Goal: Task Accomplishment & Management: Use online tool/utility

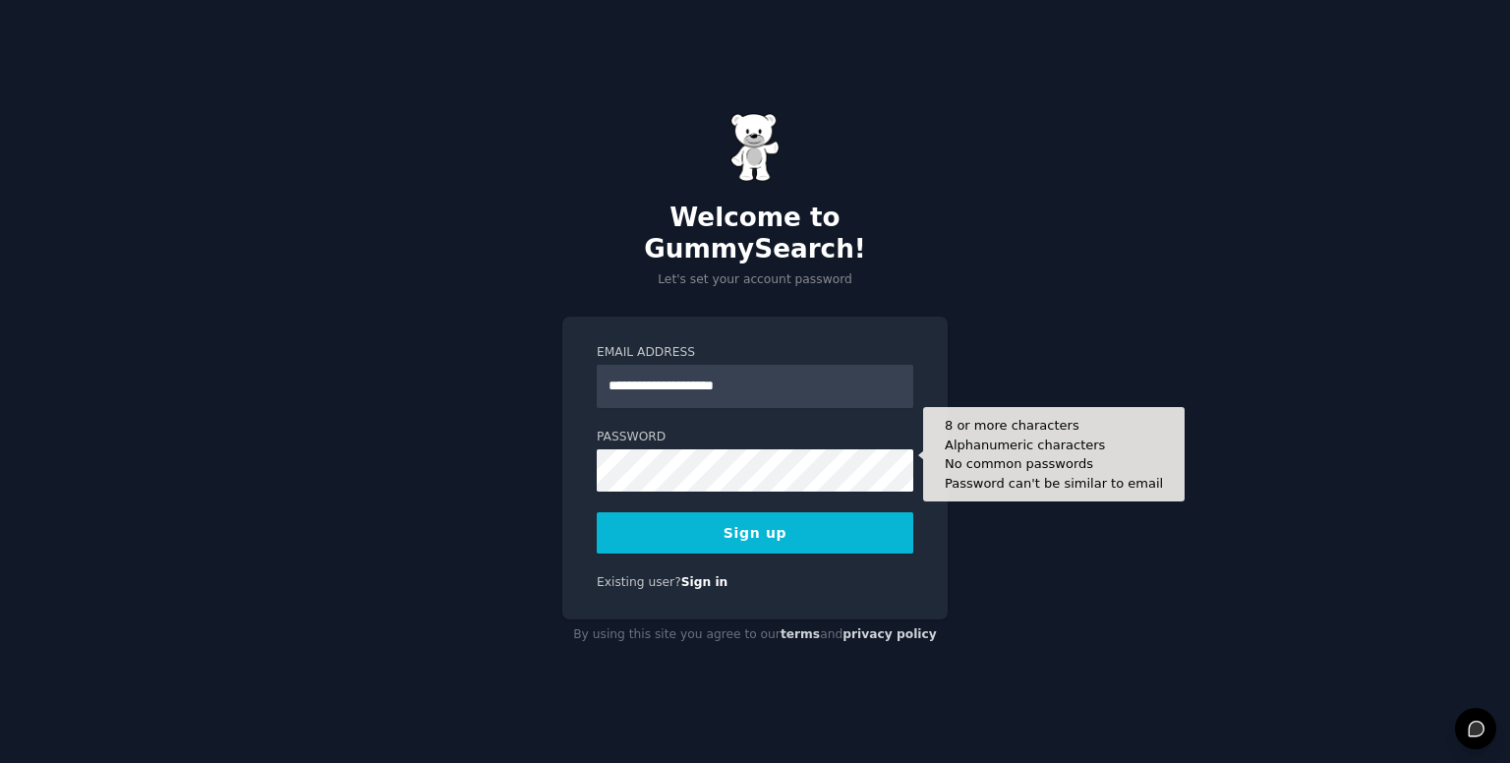
type input "**********"
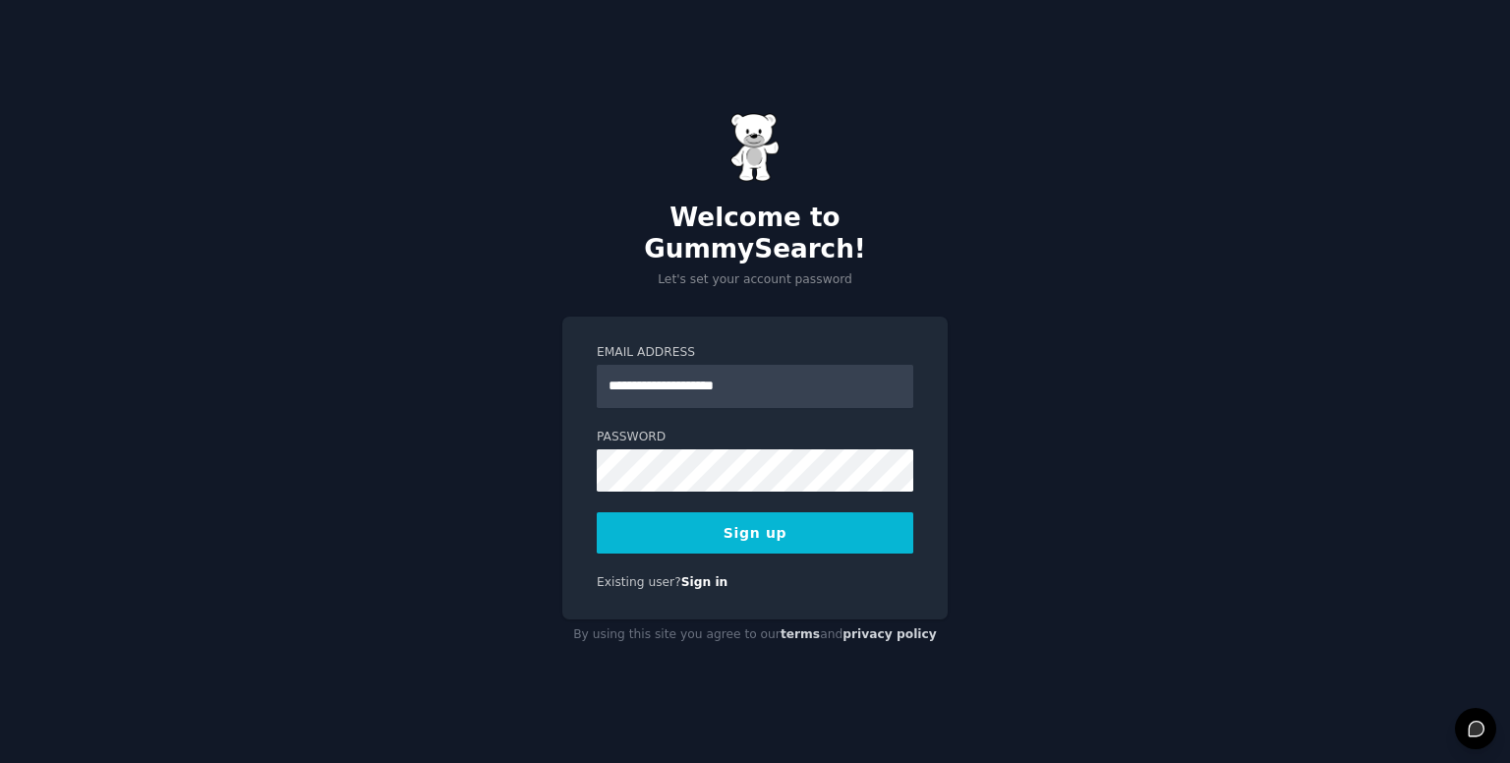
click at [715, 512] on button "Sign up" at bounding box center [755, 532] width 316 height 41
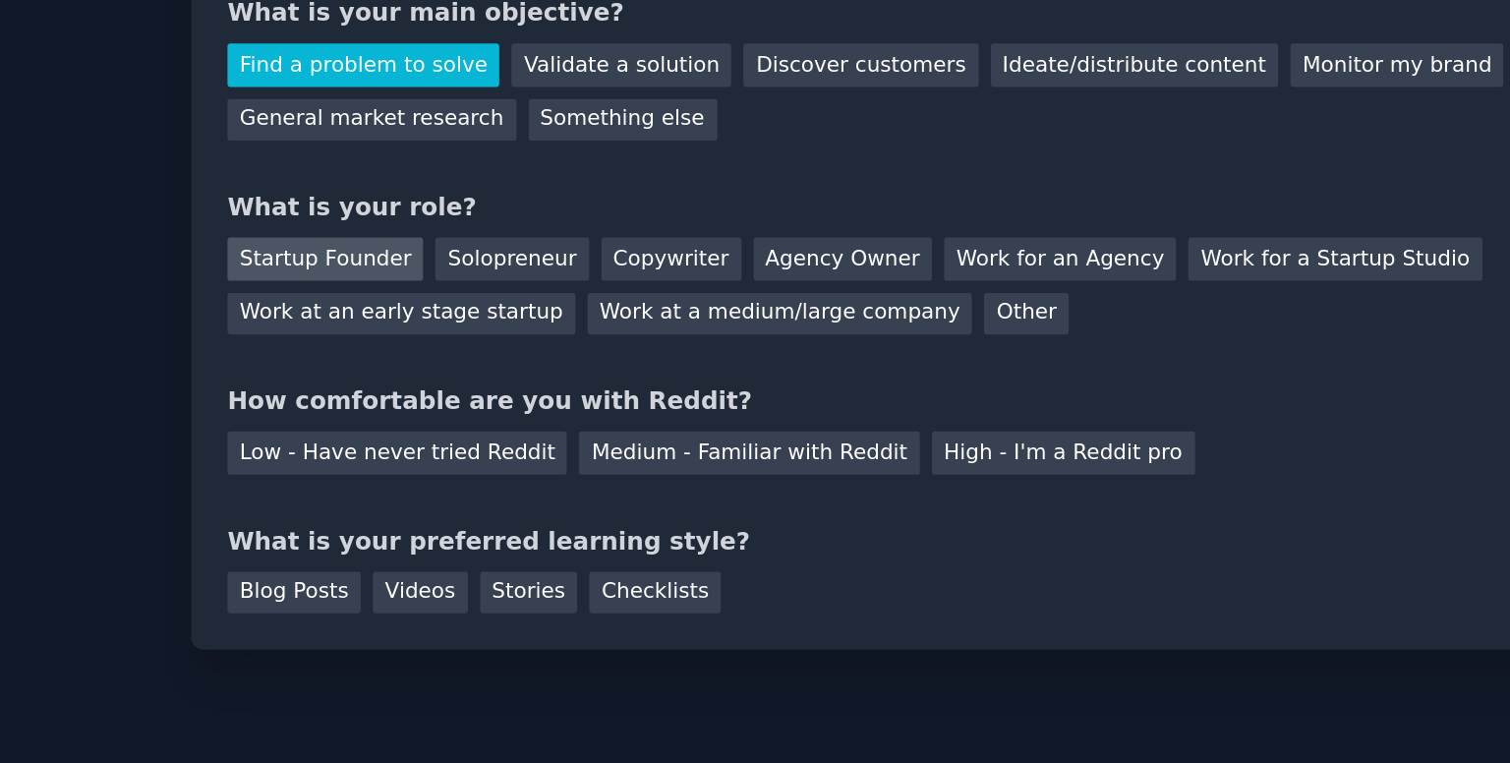
click at [396, 338] on div "Startup Founder" at bounding box center [390, 336] width 111 height 25
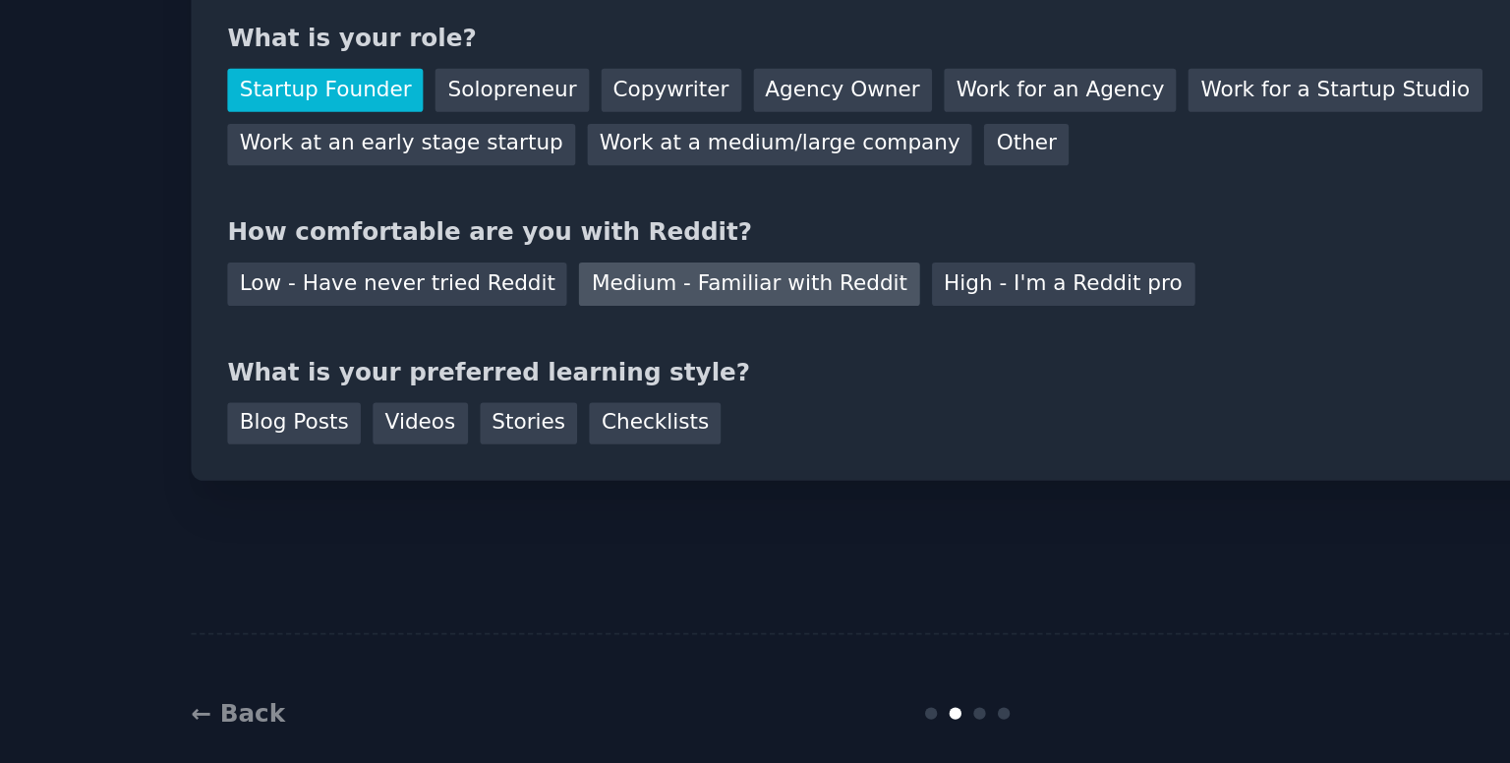
click at [670, 447] on div "Medium - Familiar with Reddit" at bounding box center [631, 446] width 193 height 25
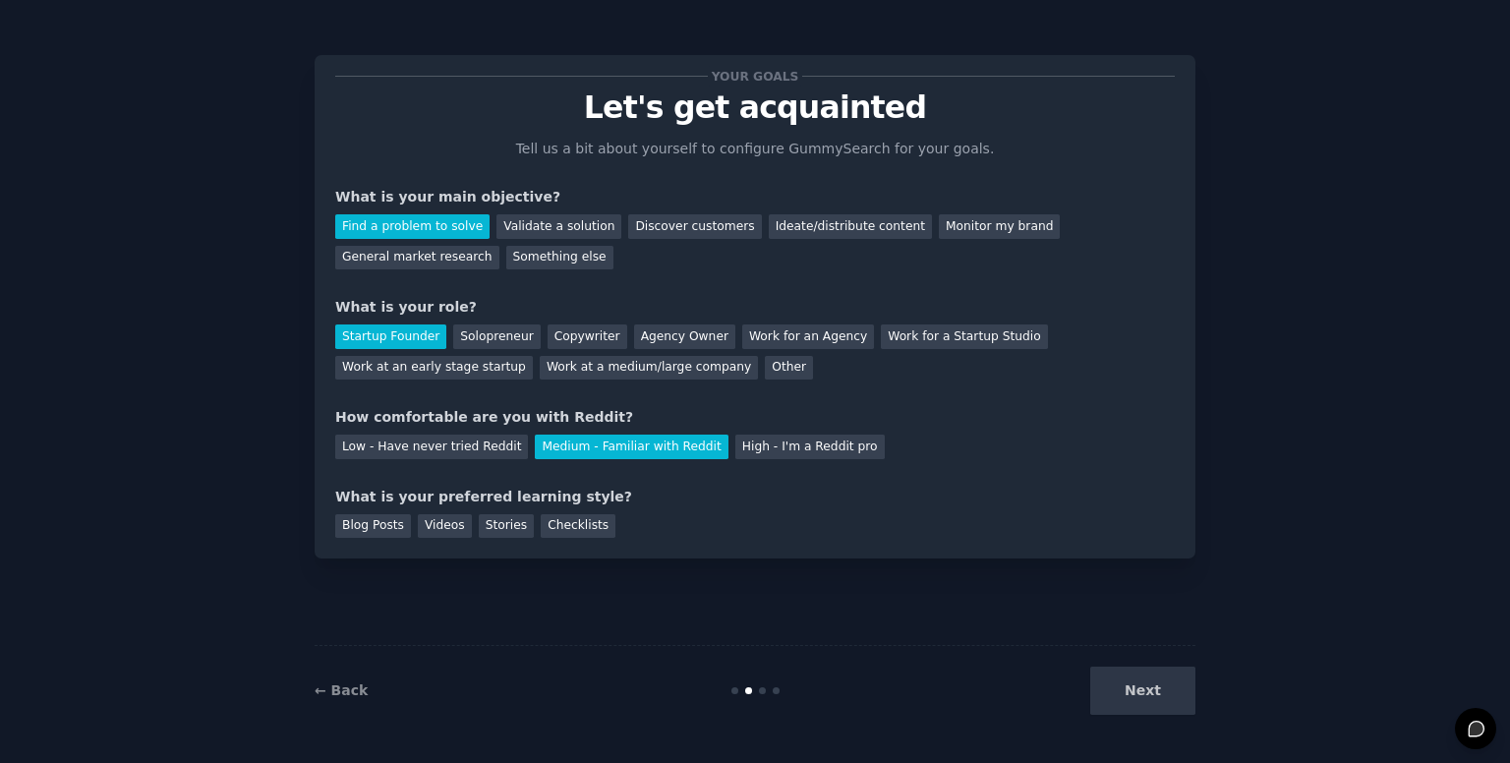
click at [1153, 680] on div "Next" at bounding box center [1048, 690] width 294 height 48
click at [1140, 693] on div "Next" at bounding box center [1048, 690] width 294 height 48
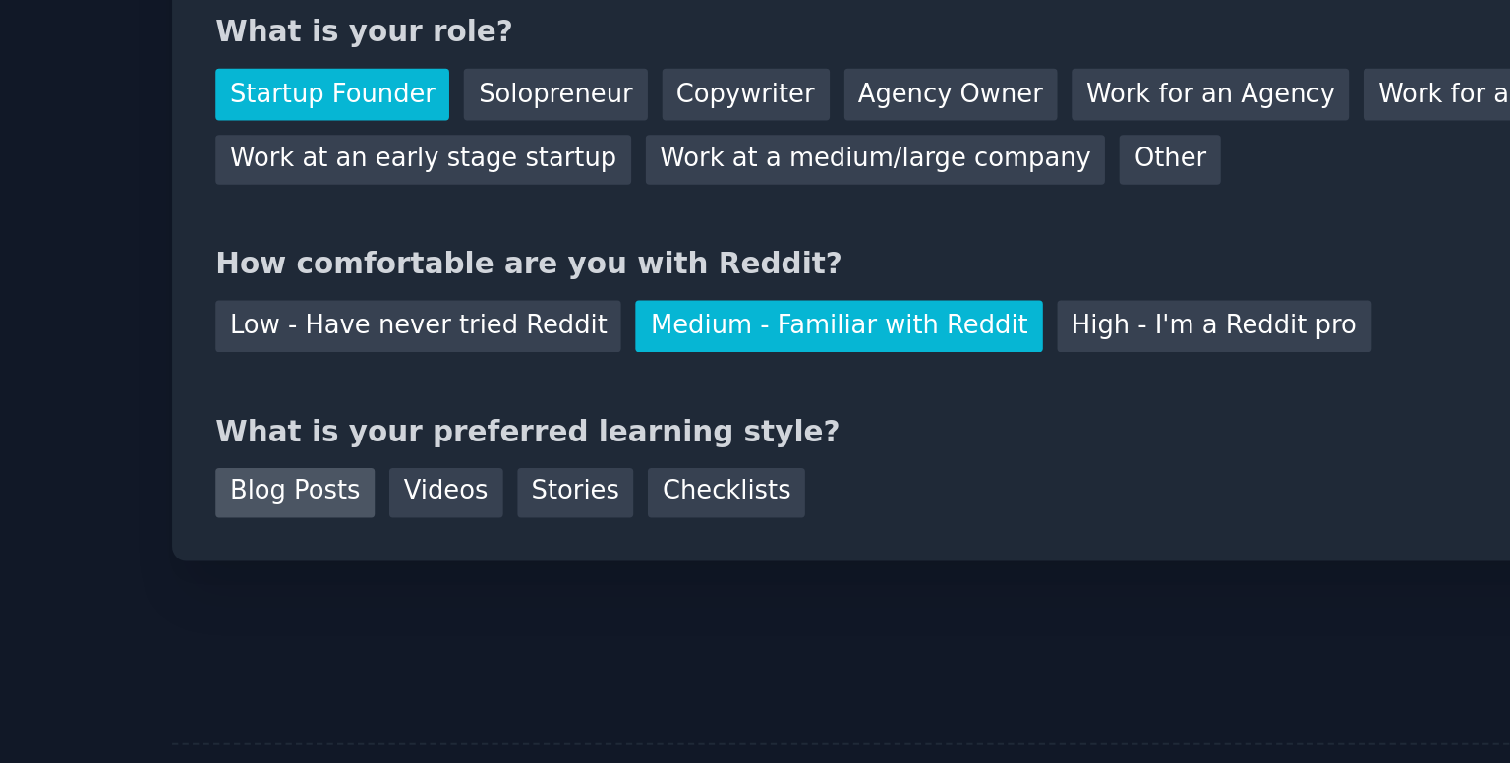
click at [375, 524] on div "Blog Posts" at bounding box center [373, 526] width 76 height 25
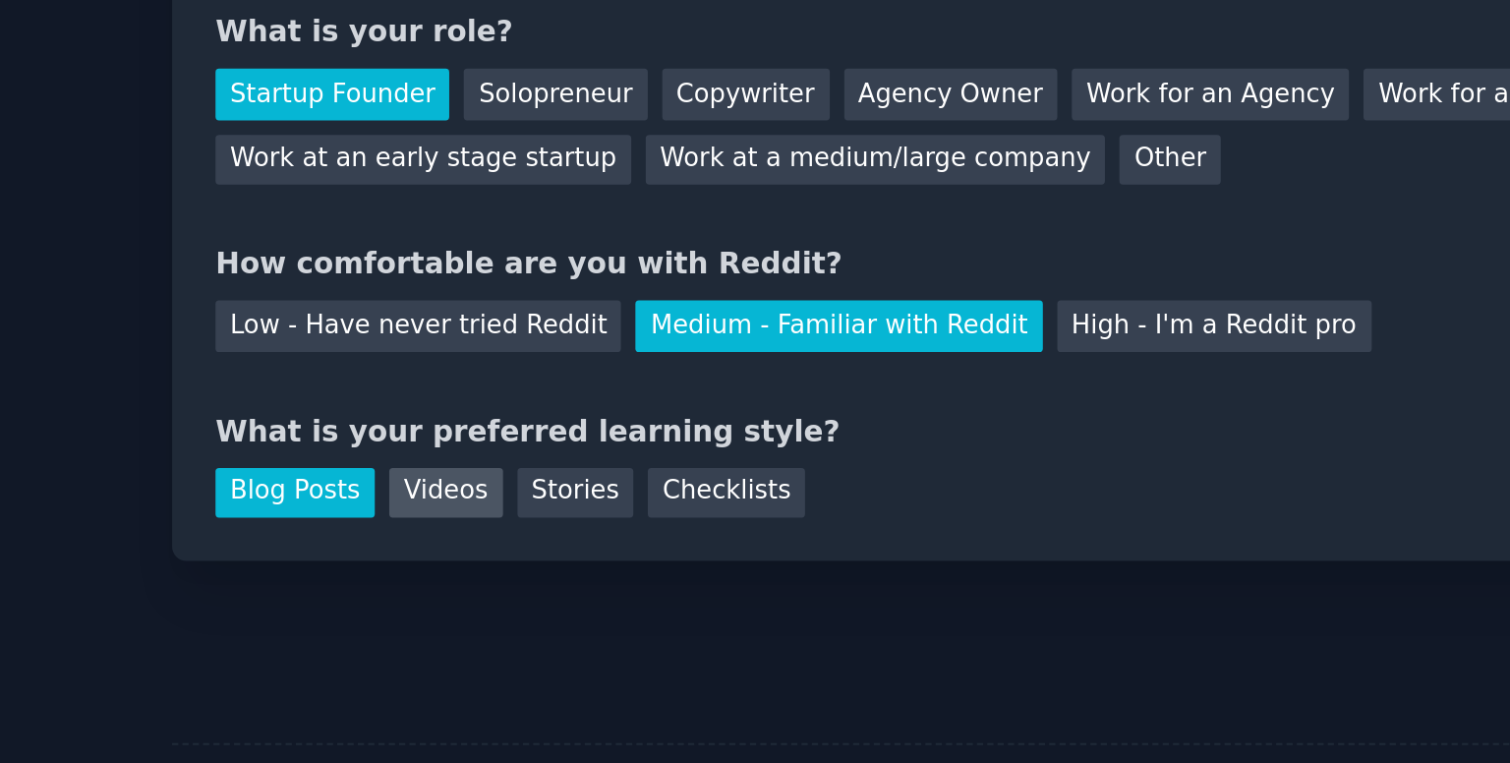
click at [426, 526] on div "Videos" at bounding box center [445, 526] width 54 height 25
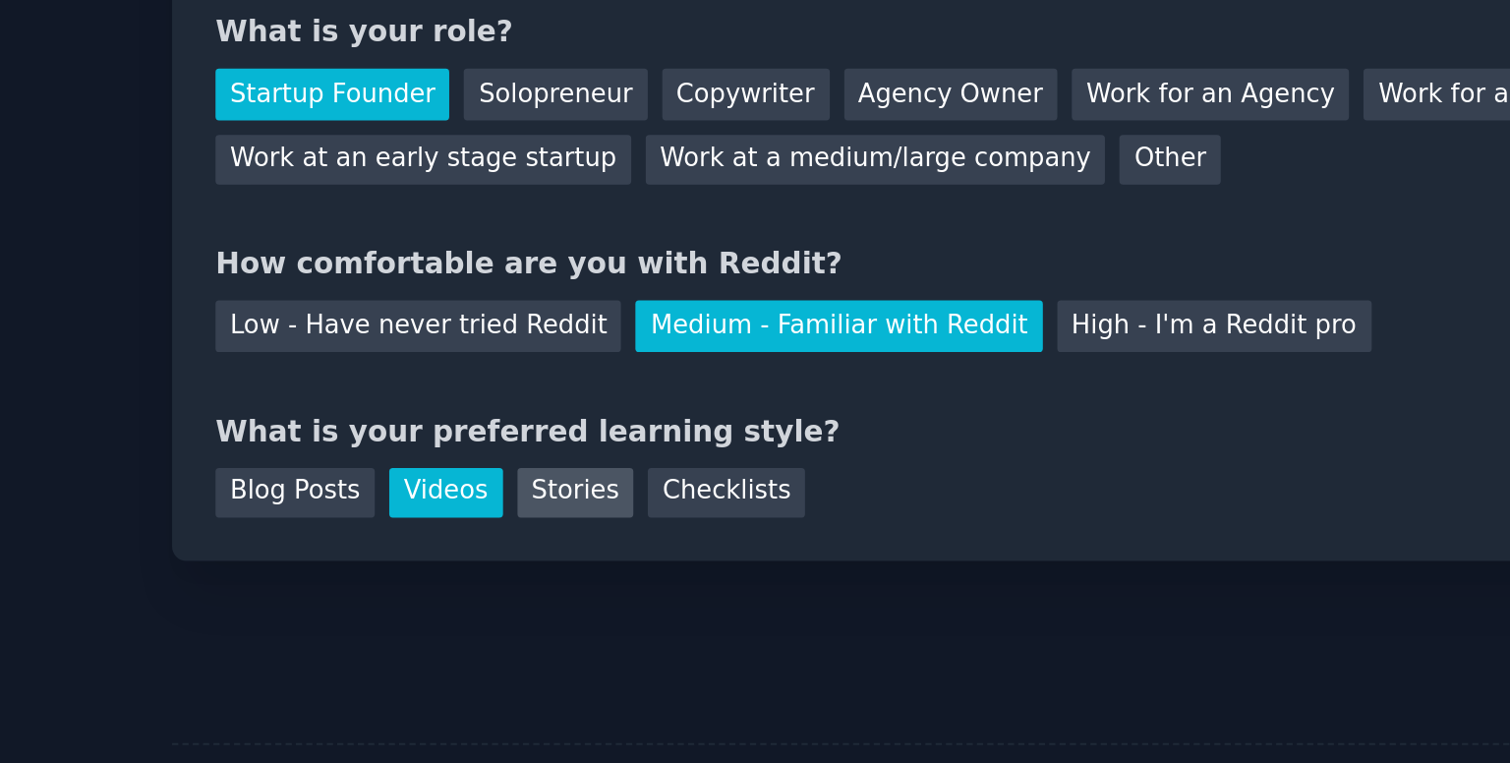
click at [484, 527] on div "Stories" at bounding box center [506, 526] width 55 height 25
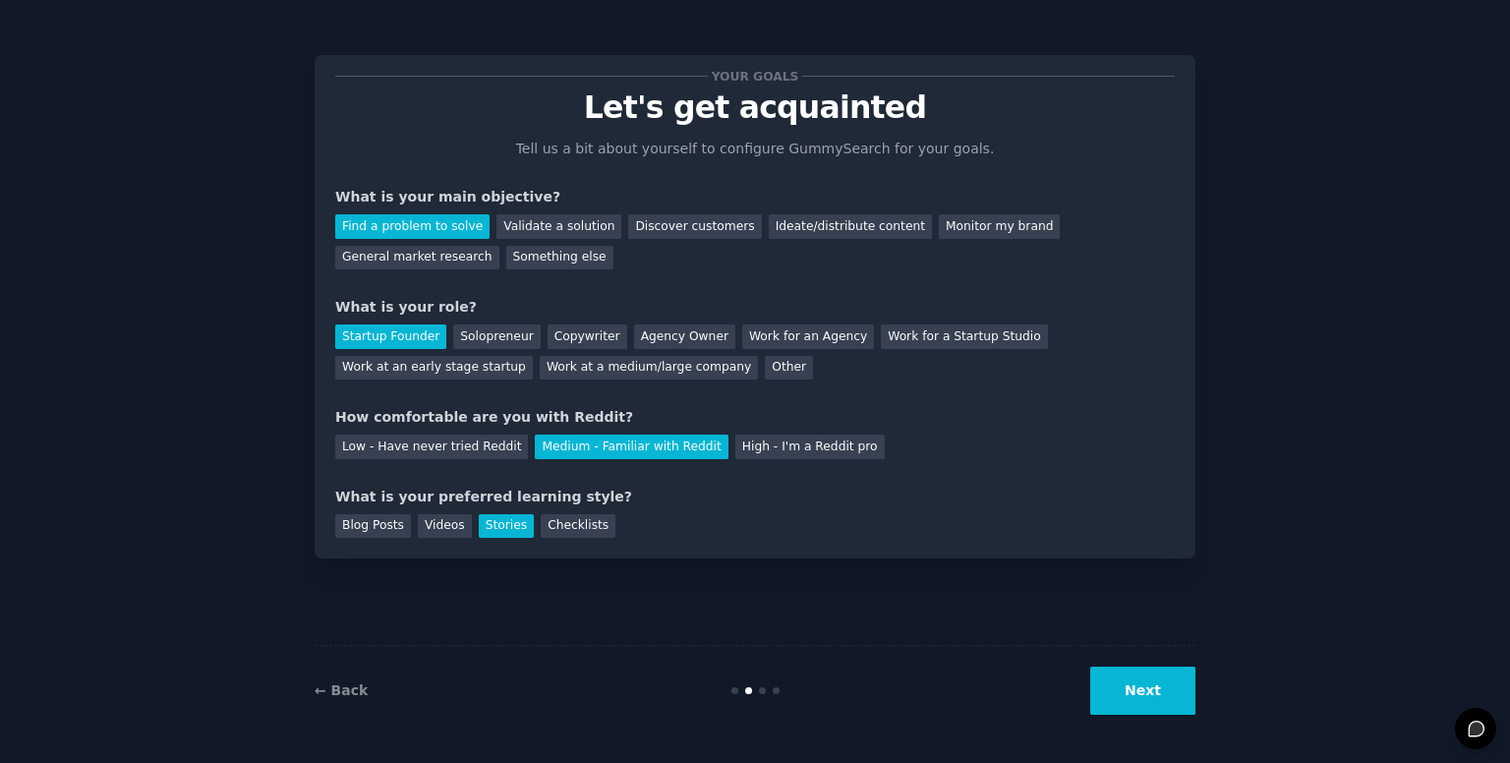
click at [1148, 663] on div "← Back Next" at bounding box center [754, 690] width 881 height 90
click at [1144, 668] on button "Next" at bounding box center [1142, 690] width 105 height 48
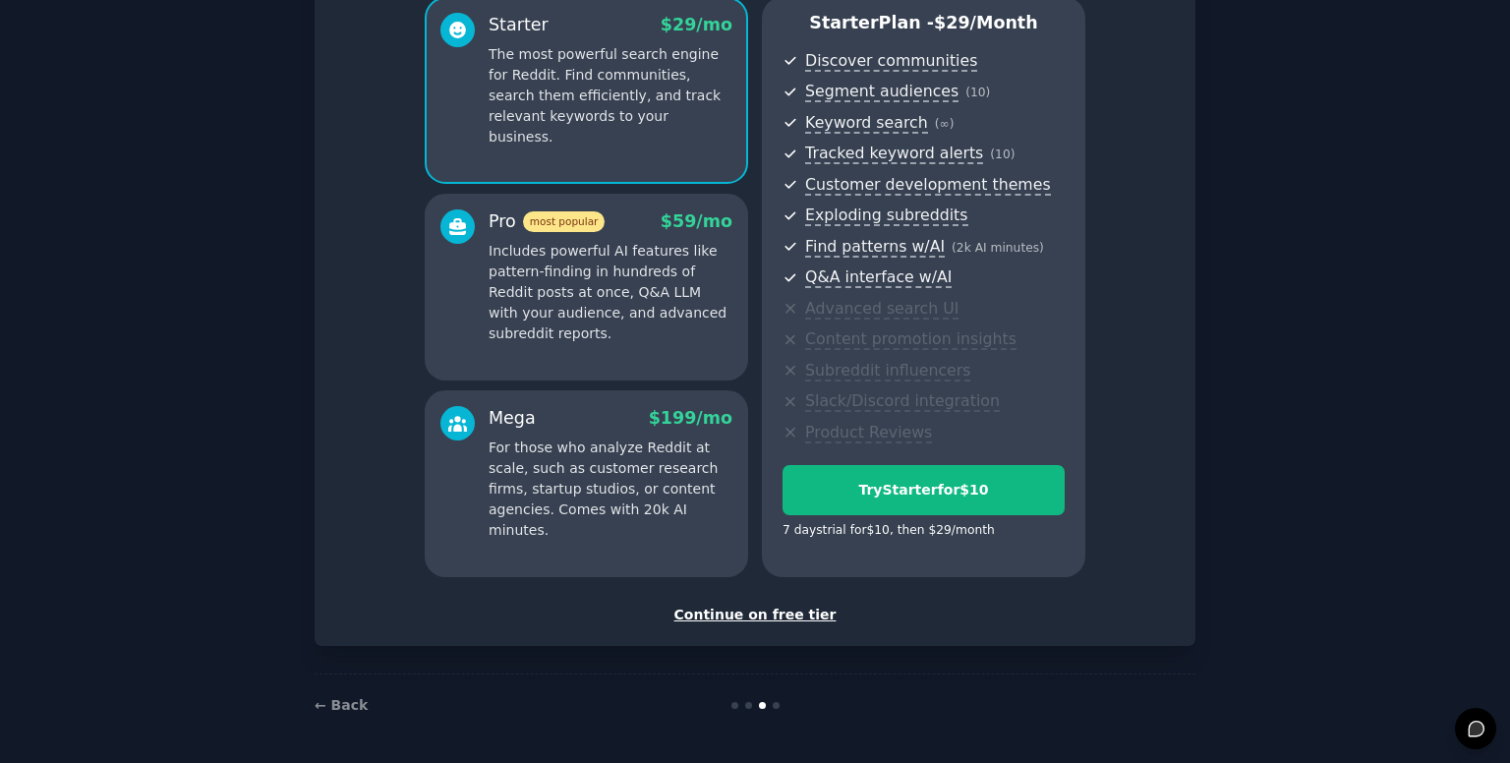
scroll to position [179, 0]
click at [940, 467] on button "Try Starter for $10" at bounding box center [923, 490] width 282 height 50
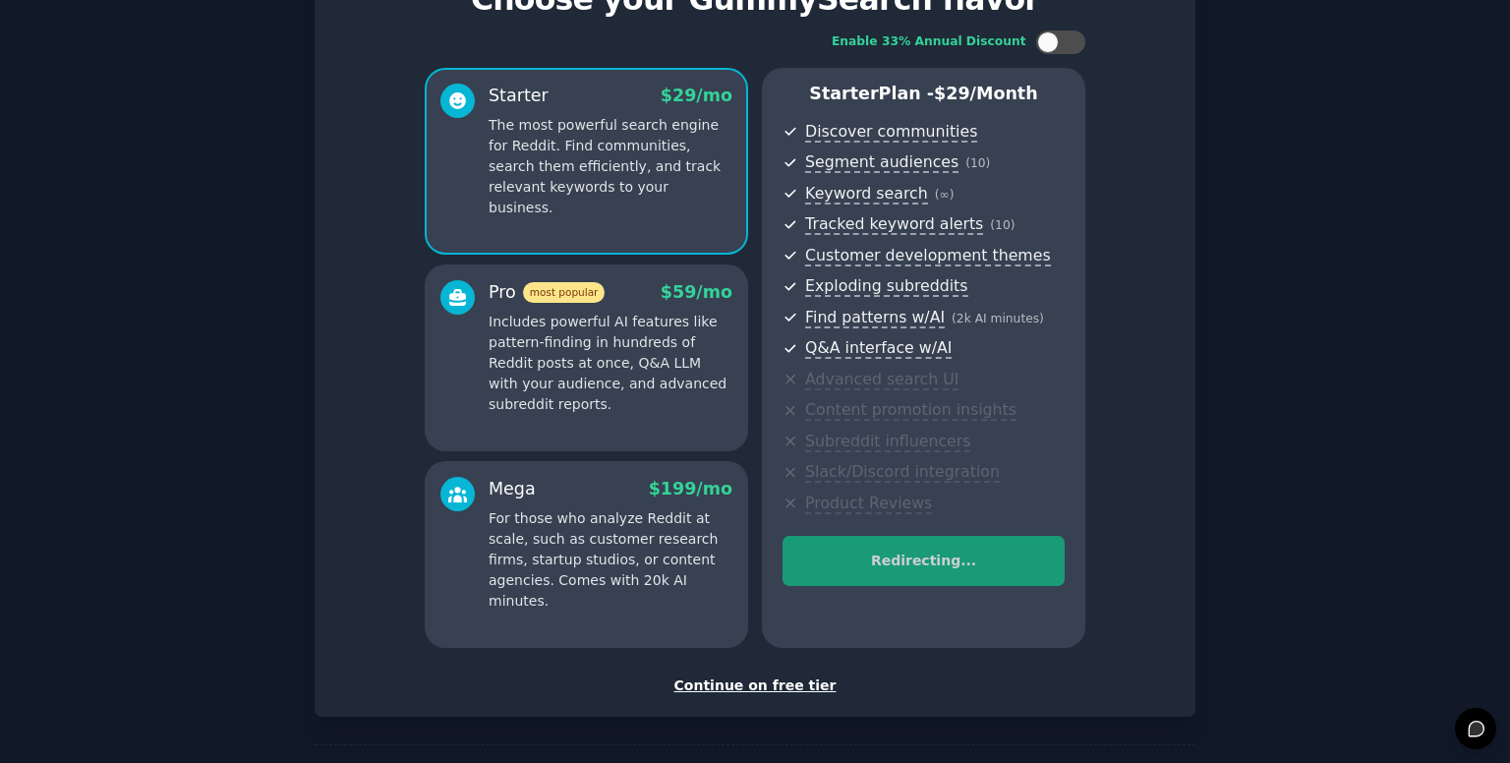
scroll to position [0, 0]
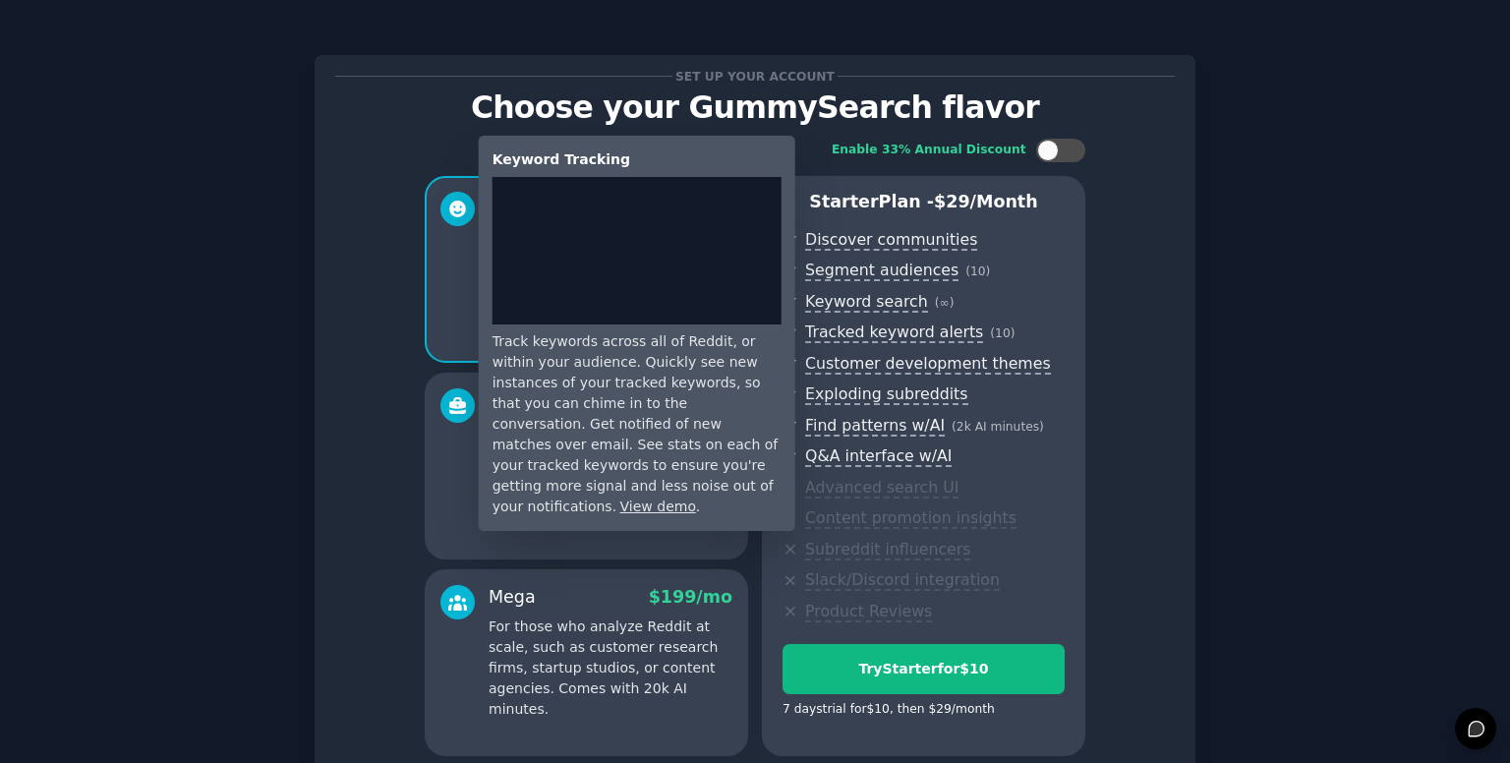
scroll to position [179, 0]
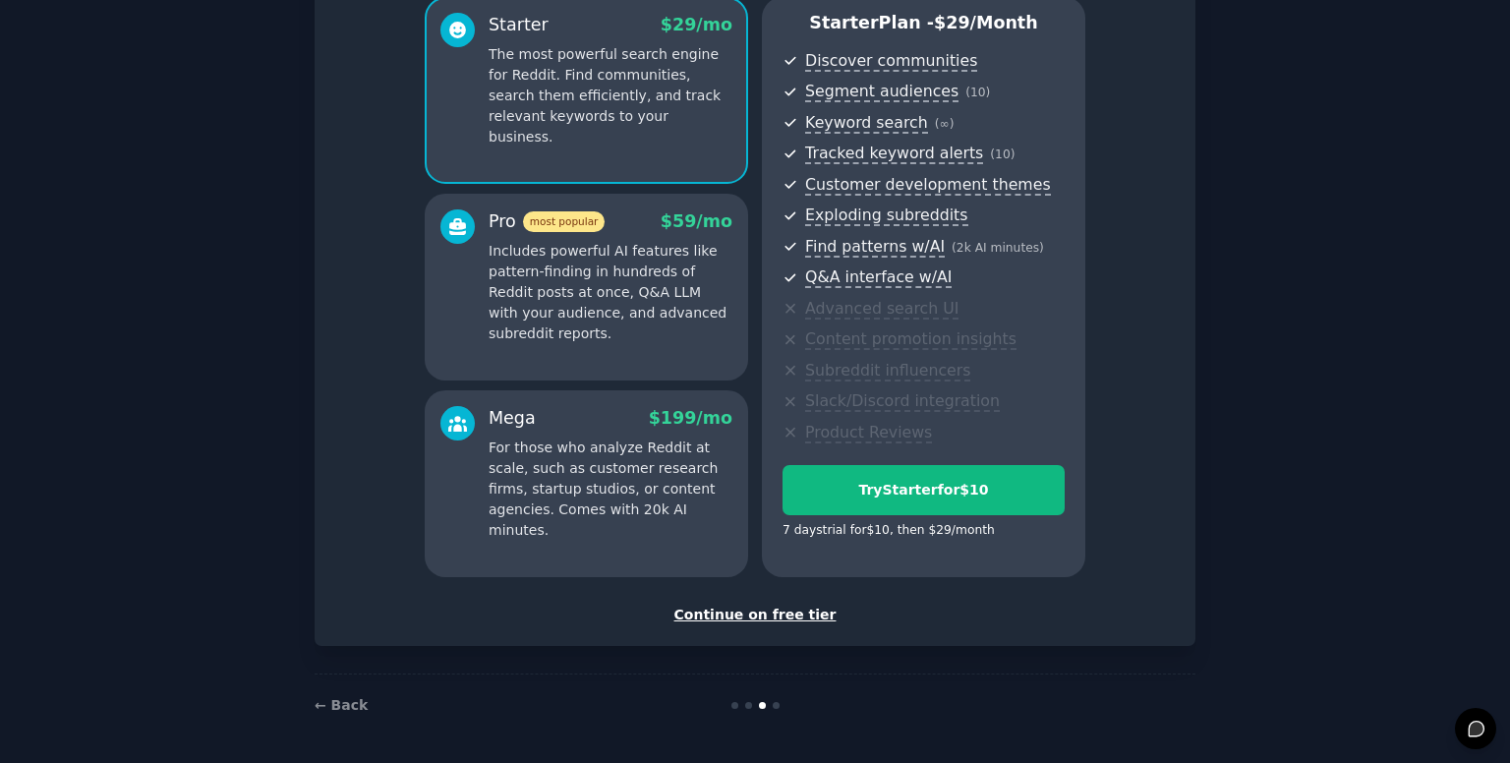
click at [752, 617] on div "Continue on free tier" at bounding box center [754, 614] width 839 height 21
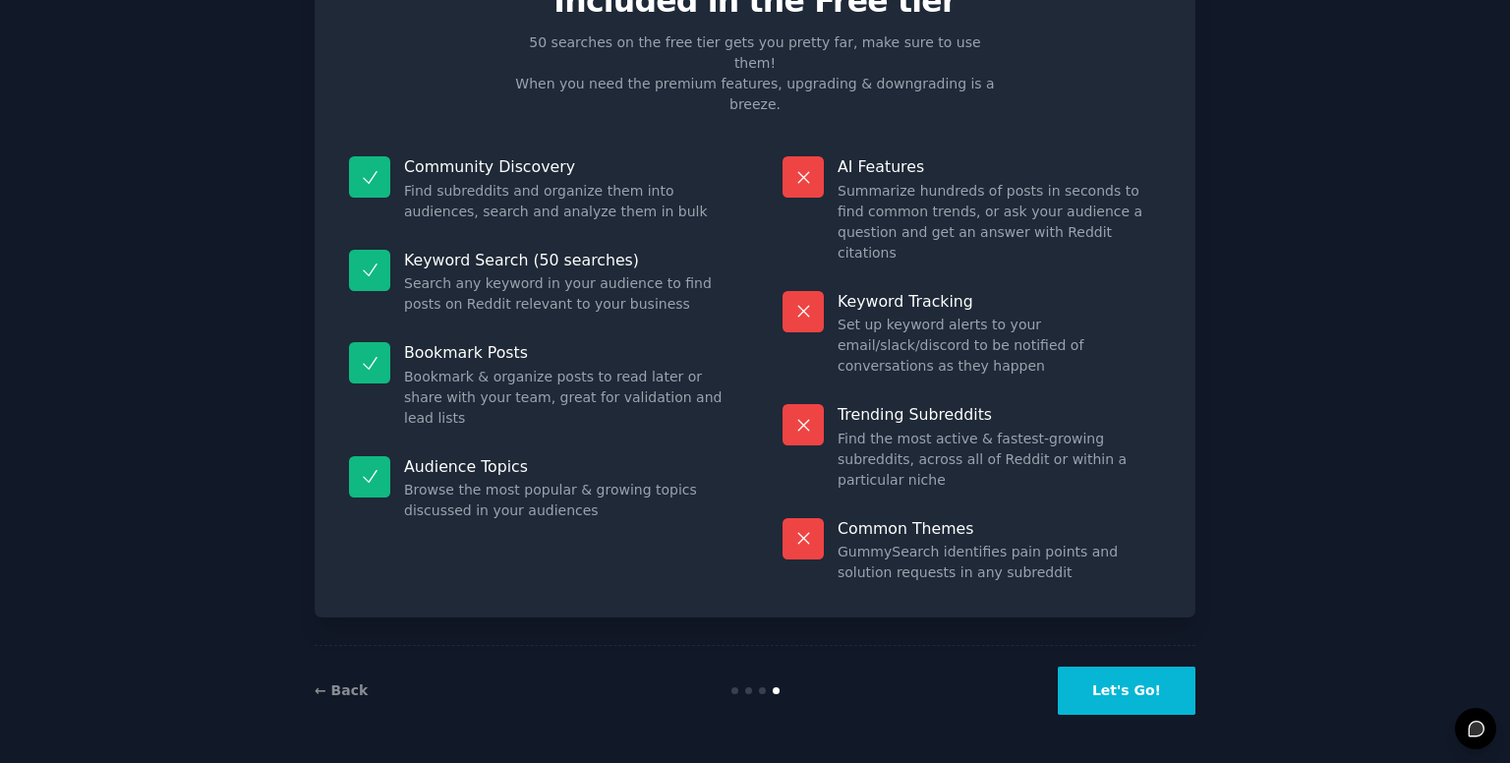
scroll to position [2, 0]
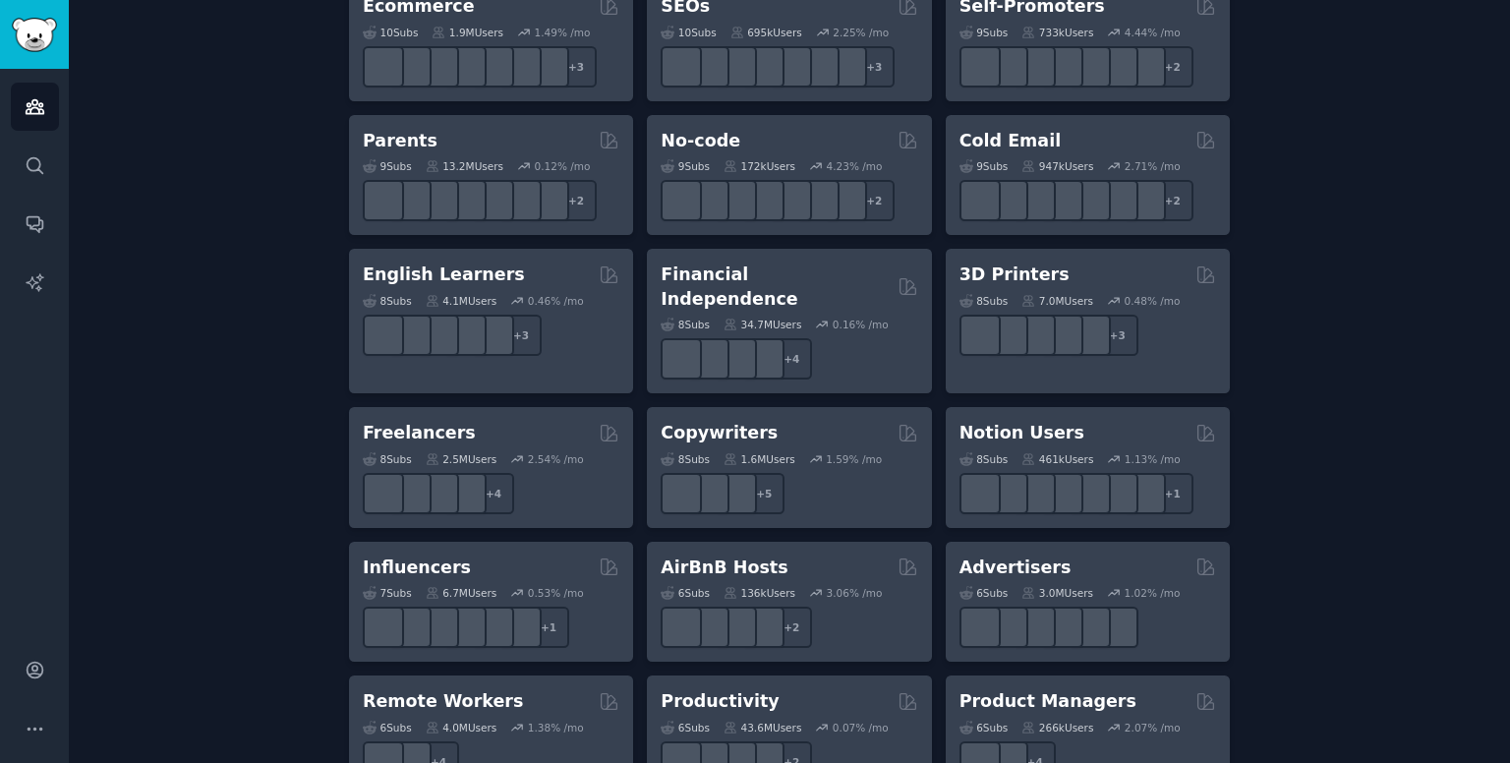
scroll to position [1215, 0]
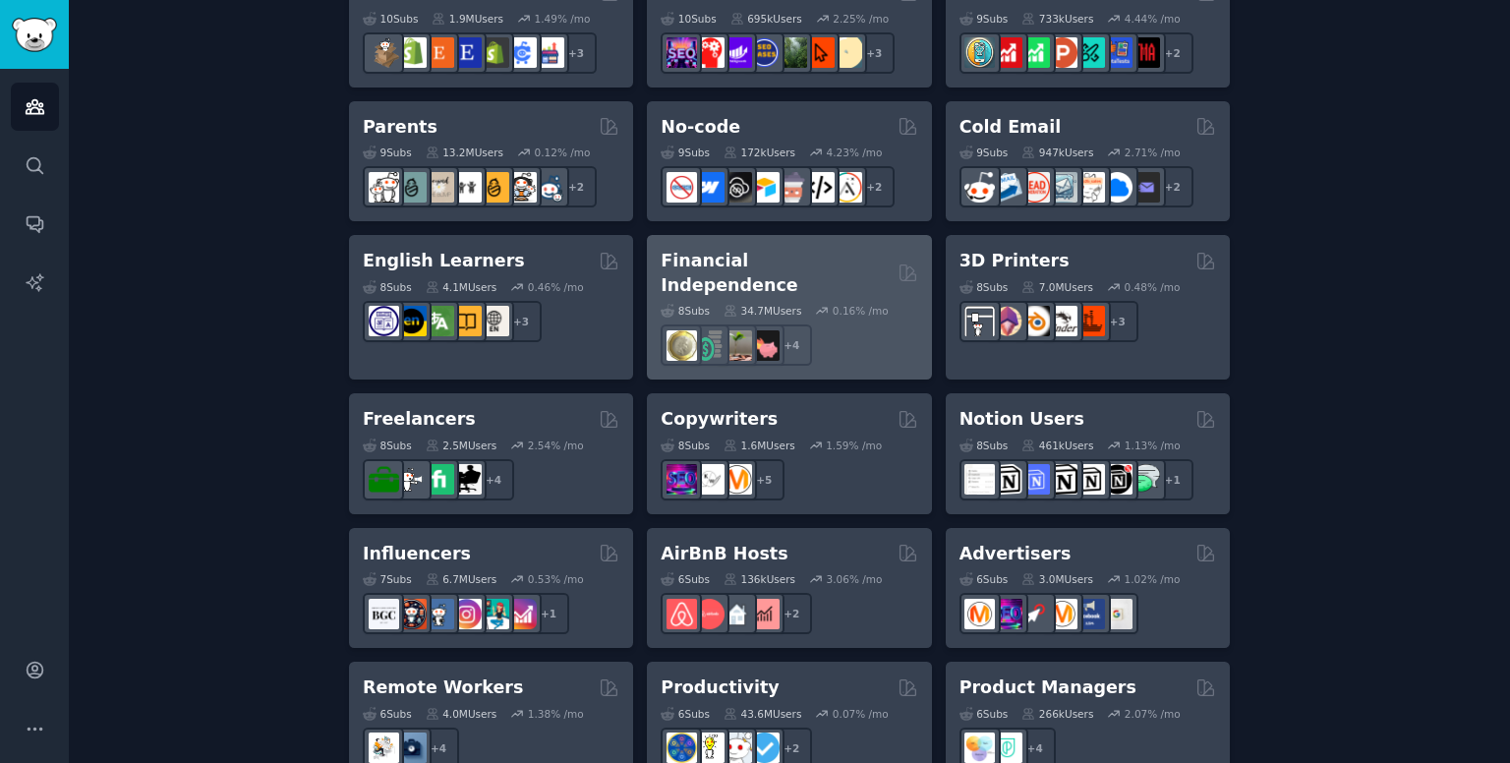
click at [687, 264] on h2 "Financial Independence" at bounding box center [774, 273] width 229 height 48
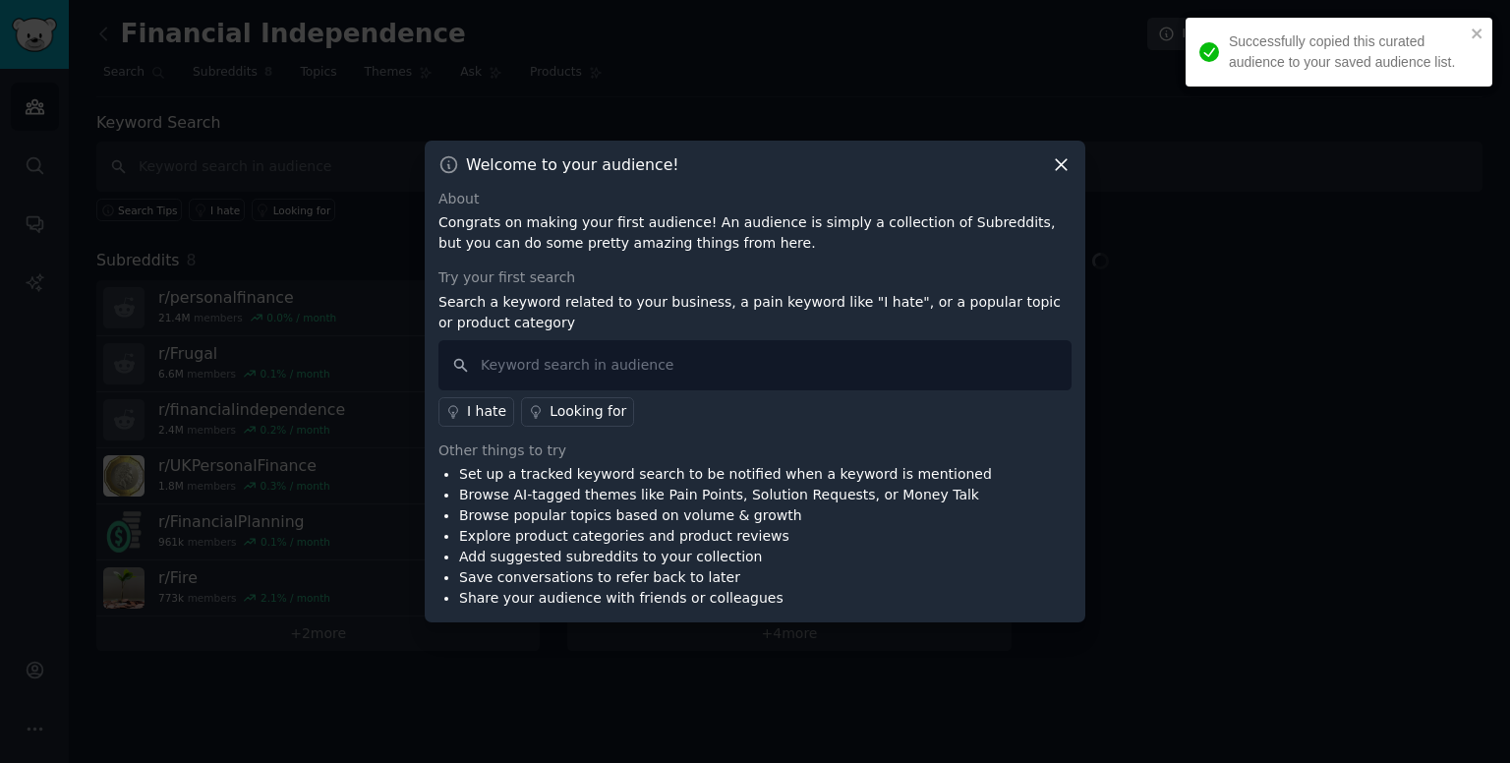
click at [774, 307] on p "Search a keyword related to your business, a pain keyword like "I hate", or a p…" at bounding box center [754, 312] width 633 height 41
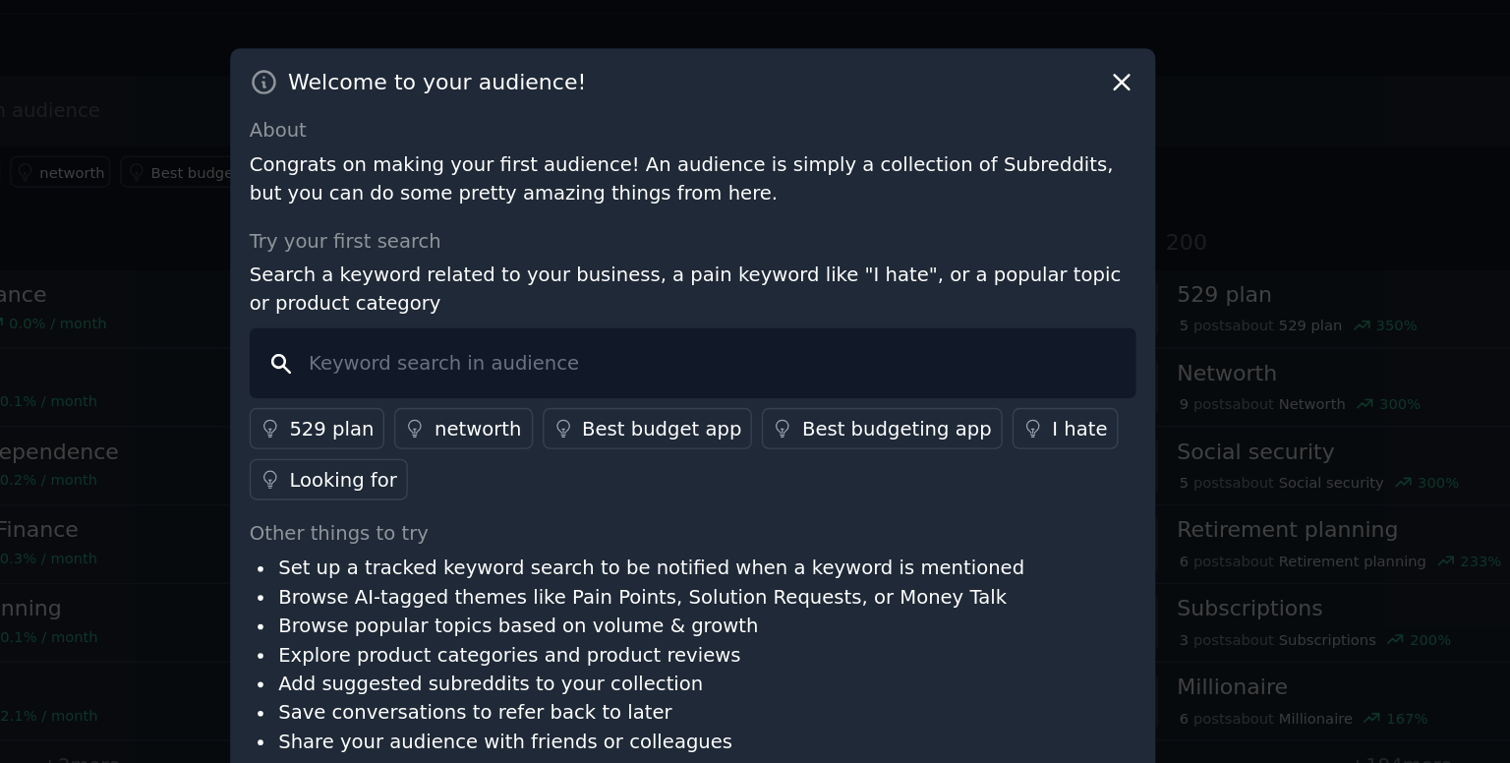
click at [586, 347] on input "text" at bounding box center [754, 346] width 633 height 50
type input "personal finance management"
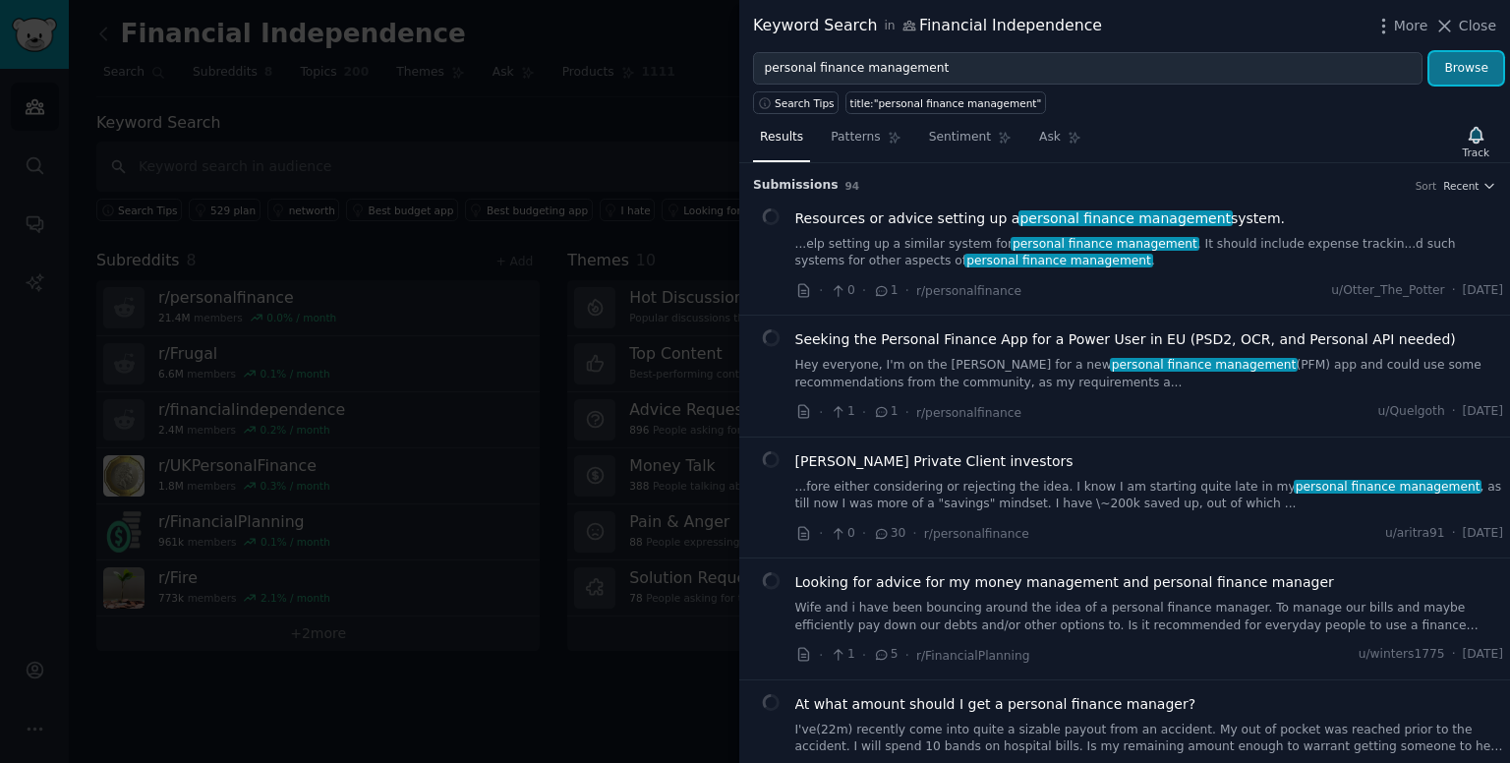
click at [1470, 66] on button "Browse" at bounding box center [1466, 68] width 74 height 33
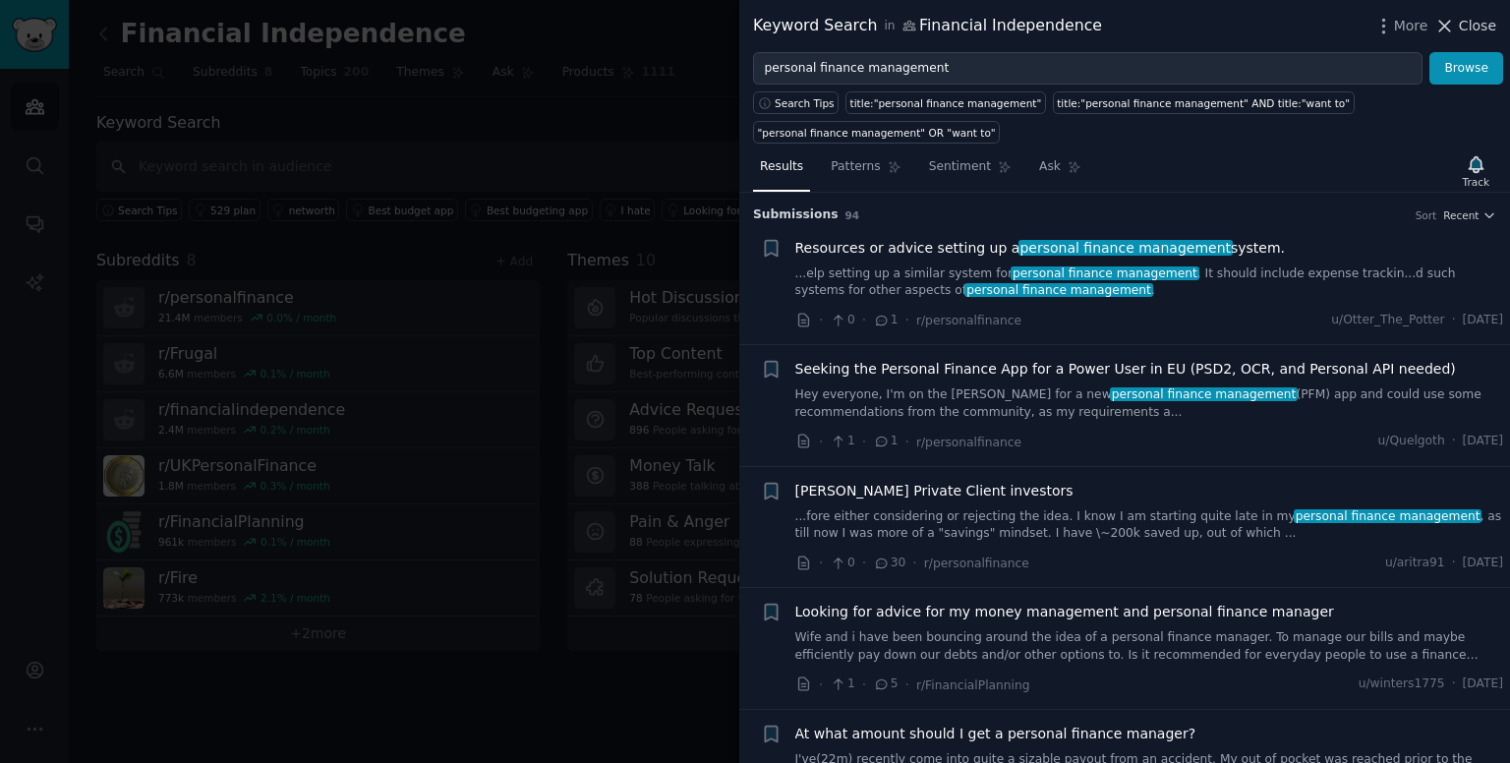
click at [1471, 23] on span "Close" at bounding box center [1476, 26] width 37 height 21
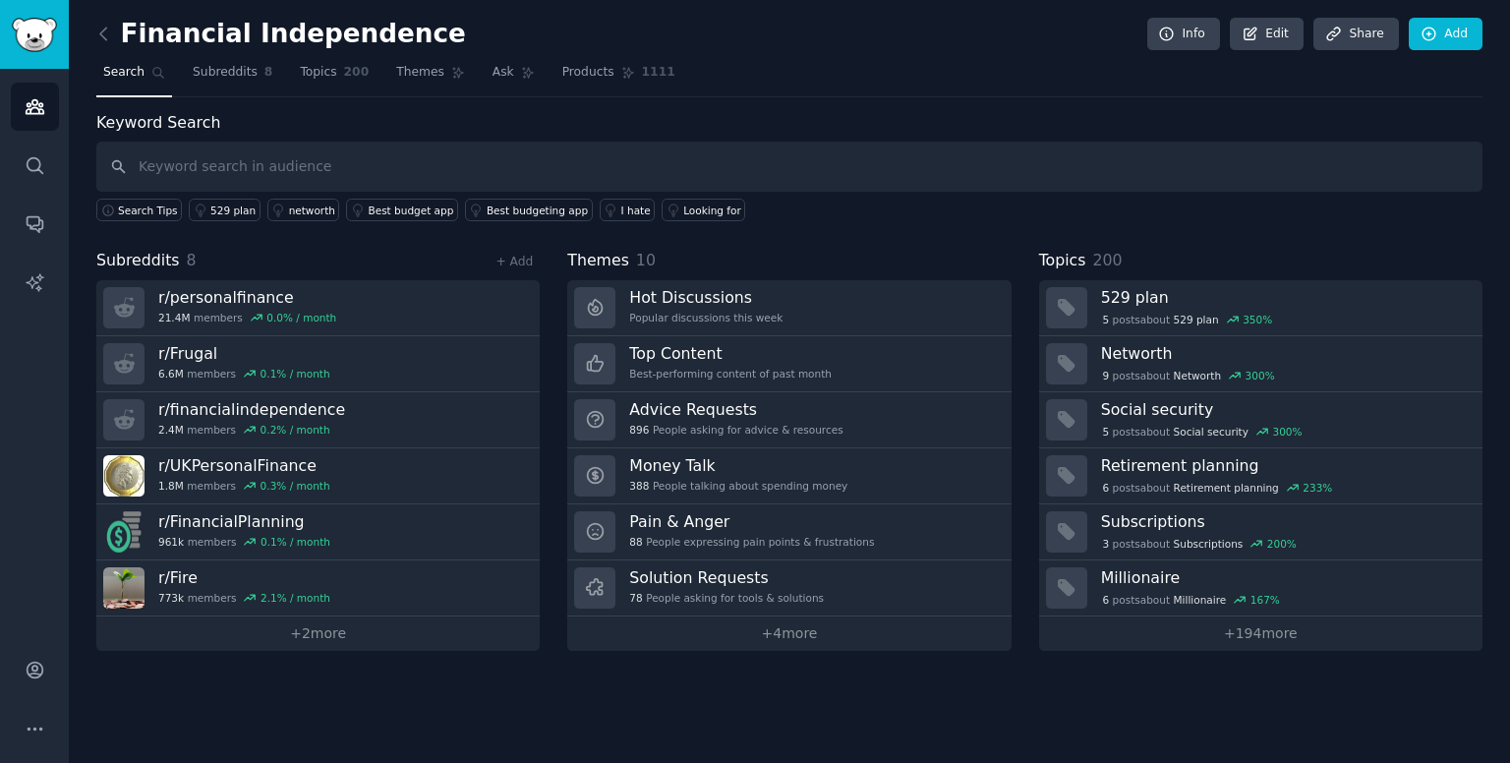
click at [118, 71] on span "Search" at bounding box center [123, 73] width 41 height 18
click at [35, 116] on icon "Sidebar" at bounding box center [35, 106] width 21 height 21
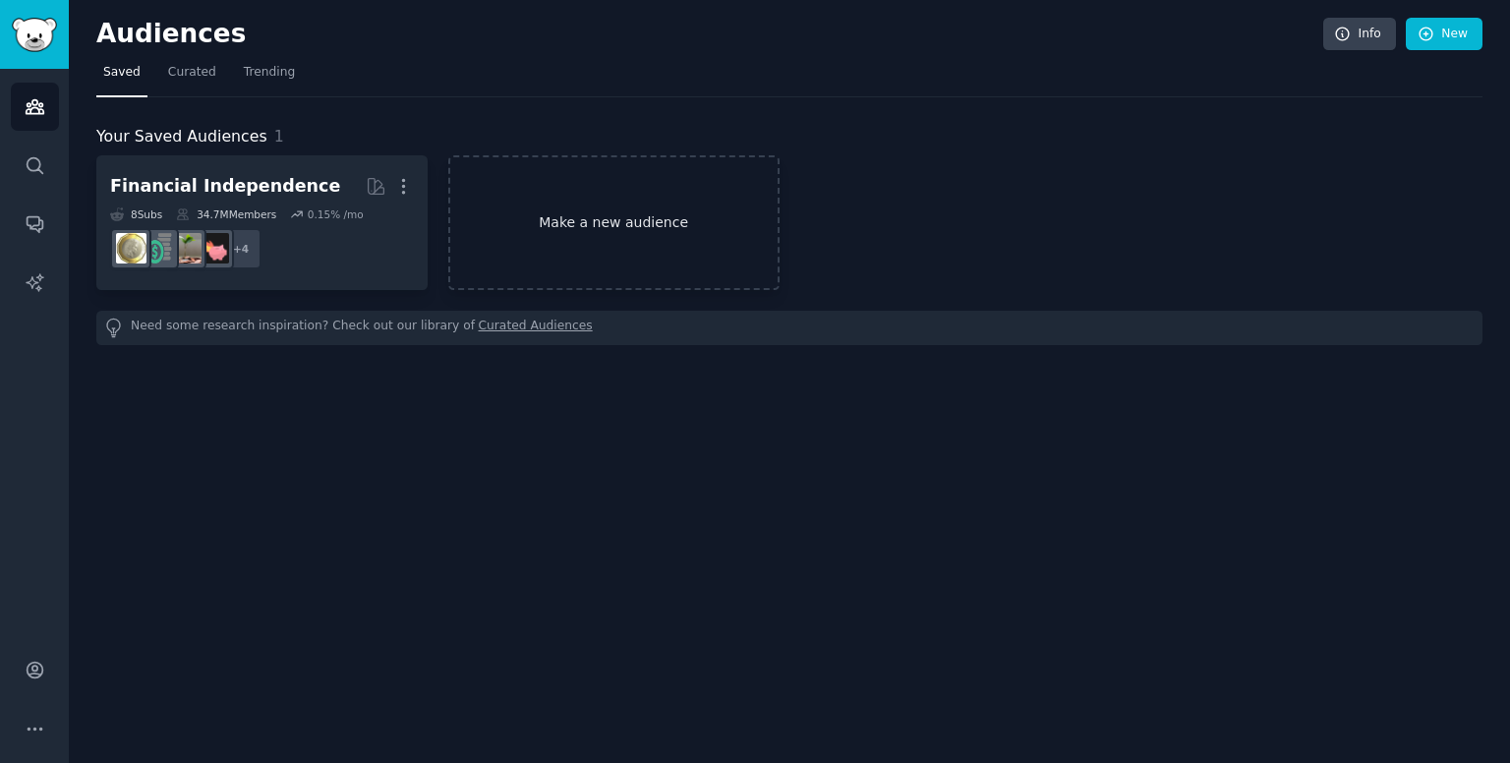
click at [597, 225] on link "Make a new audience" at bounding box center [613, 222] width 331 height 135
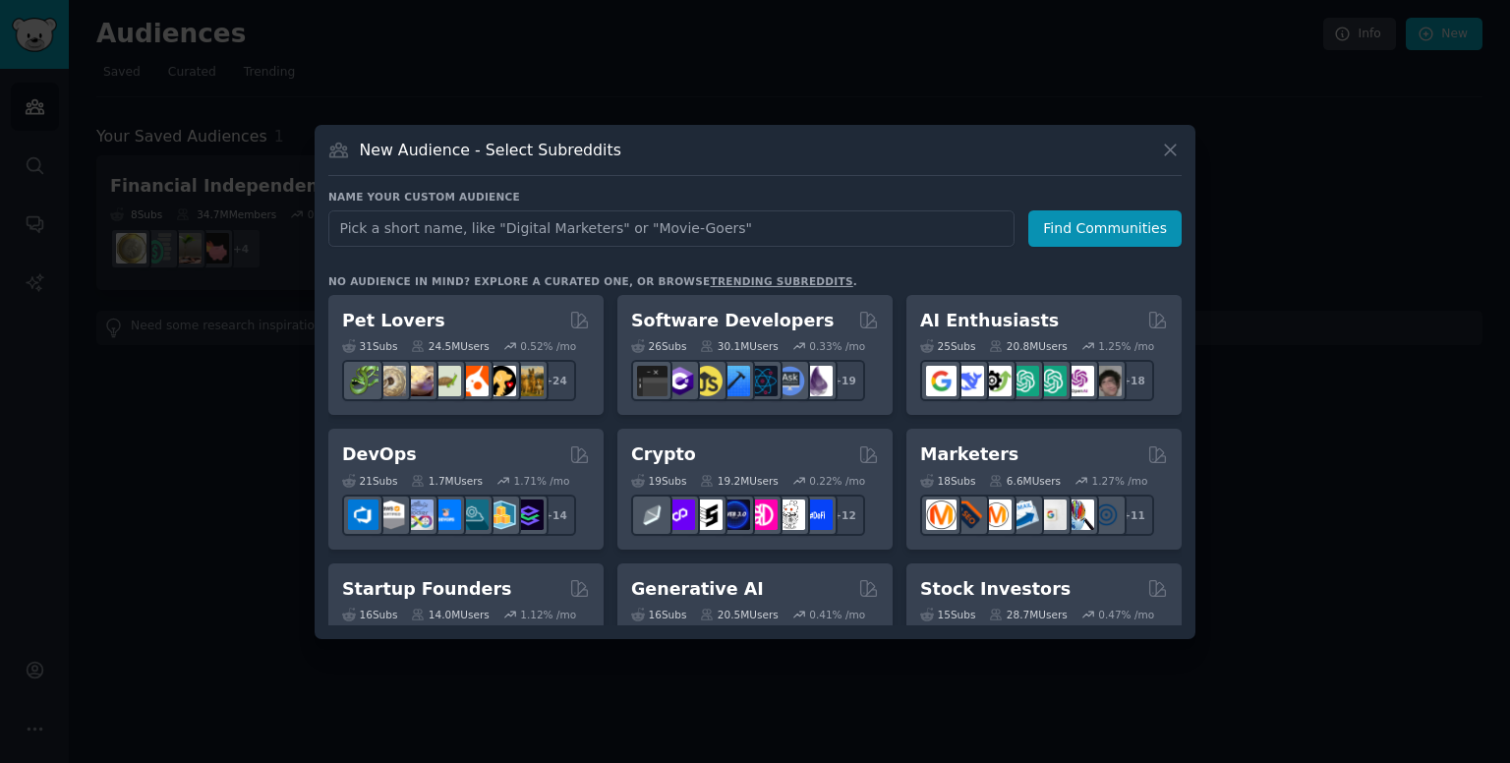
click at [635, 231] on input "text" at bounding box center [671, 228] width 686 height 36
type input "real estate"
click button "Find Communities" at bounding box center [1104, 228] width 153 height 36
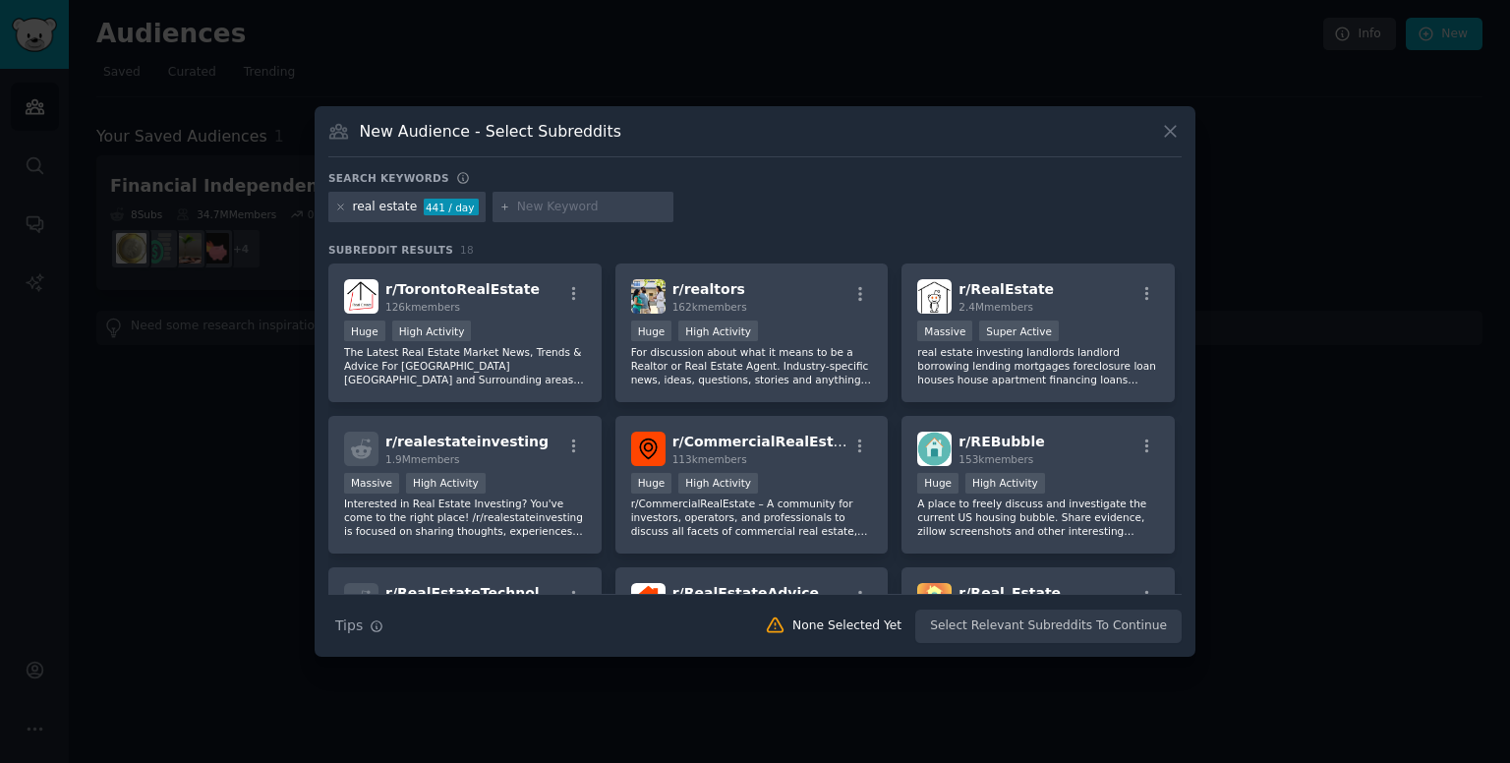
click at [405, 209] on div "real estate" at bounding box center [385, 208] width 65 height 18
click at [517, 205] on input "text" at bounding box center [591, 208] width 149 height 18
type input "india"
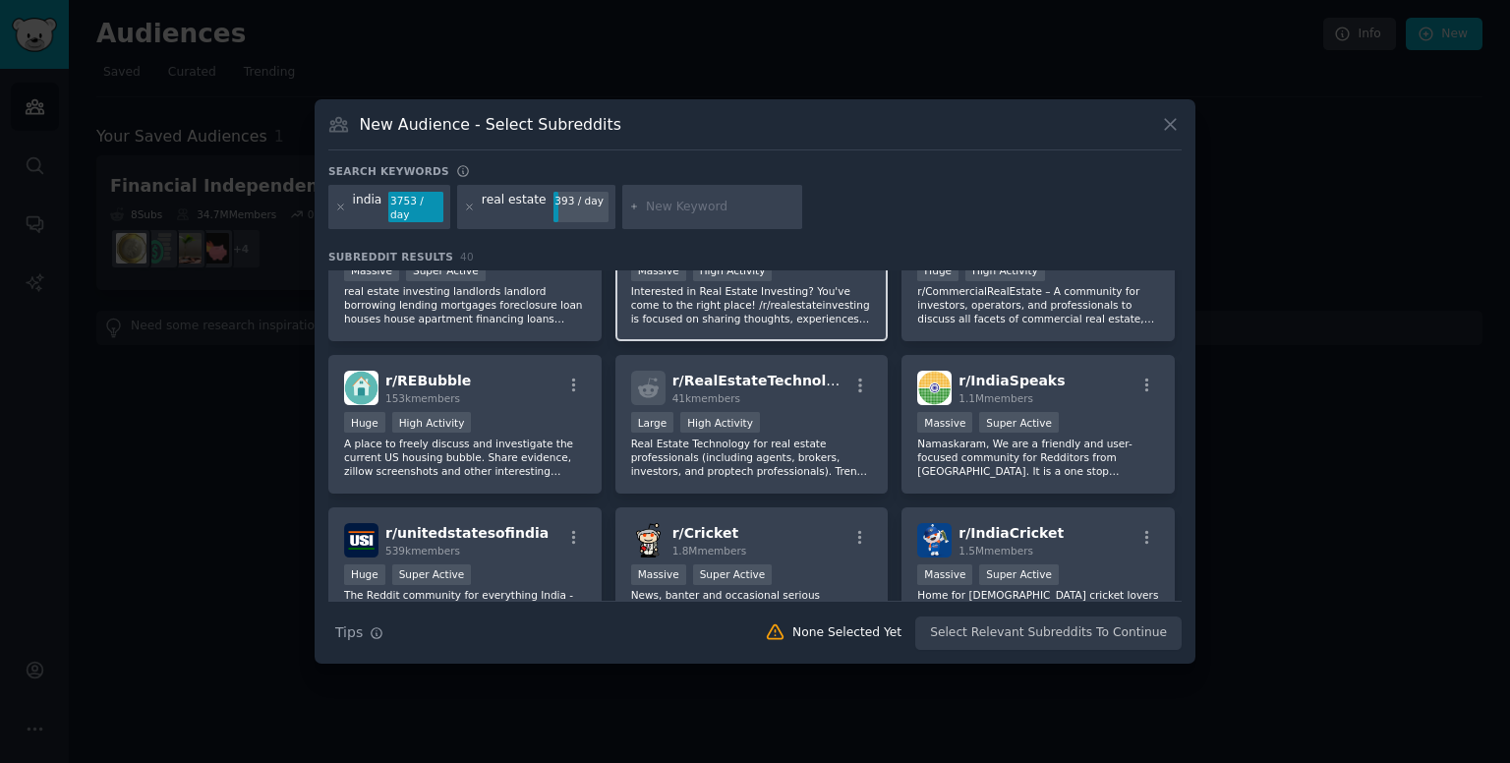
scroll to position [220, 0]
click at [467, 206] on icon at bounding box center [469, 206] width 5 height 5
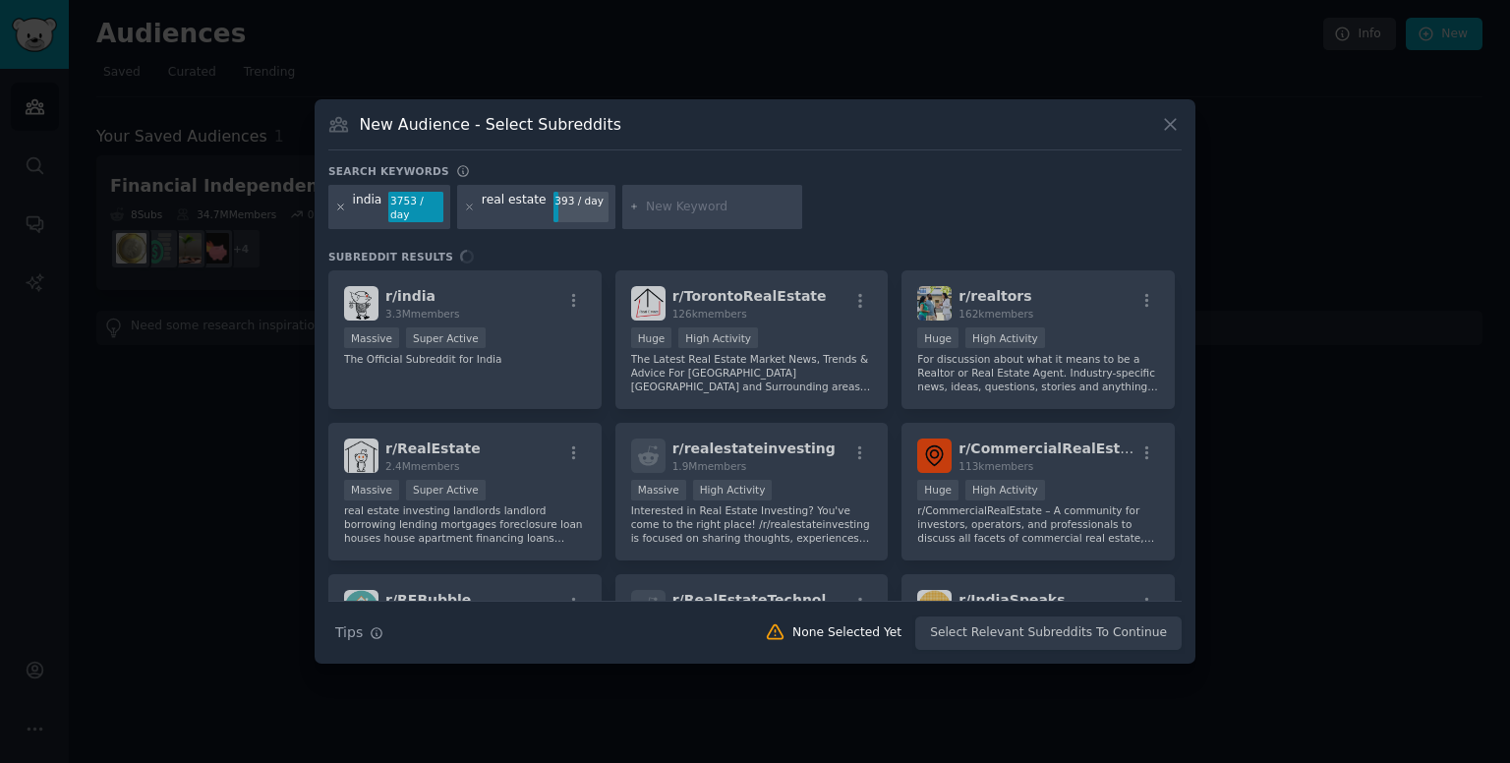
click at [341, 207] on icon at bounding box center [340, 206] width 5 height 5
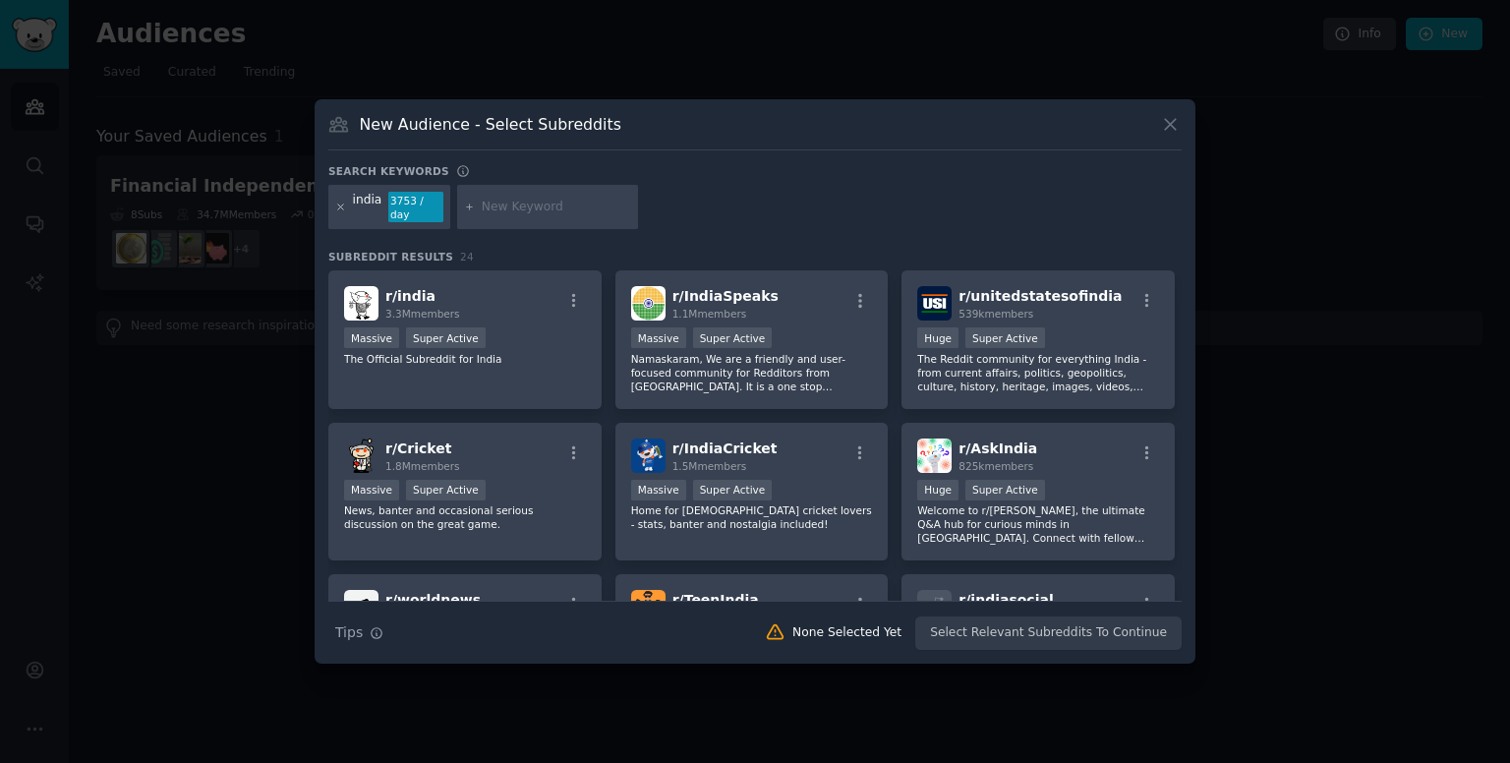
click at [337, 205] on icon at bounding box center [340, 206] width 11 height 11
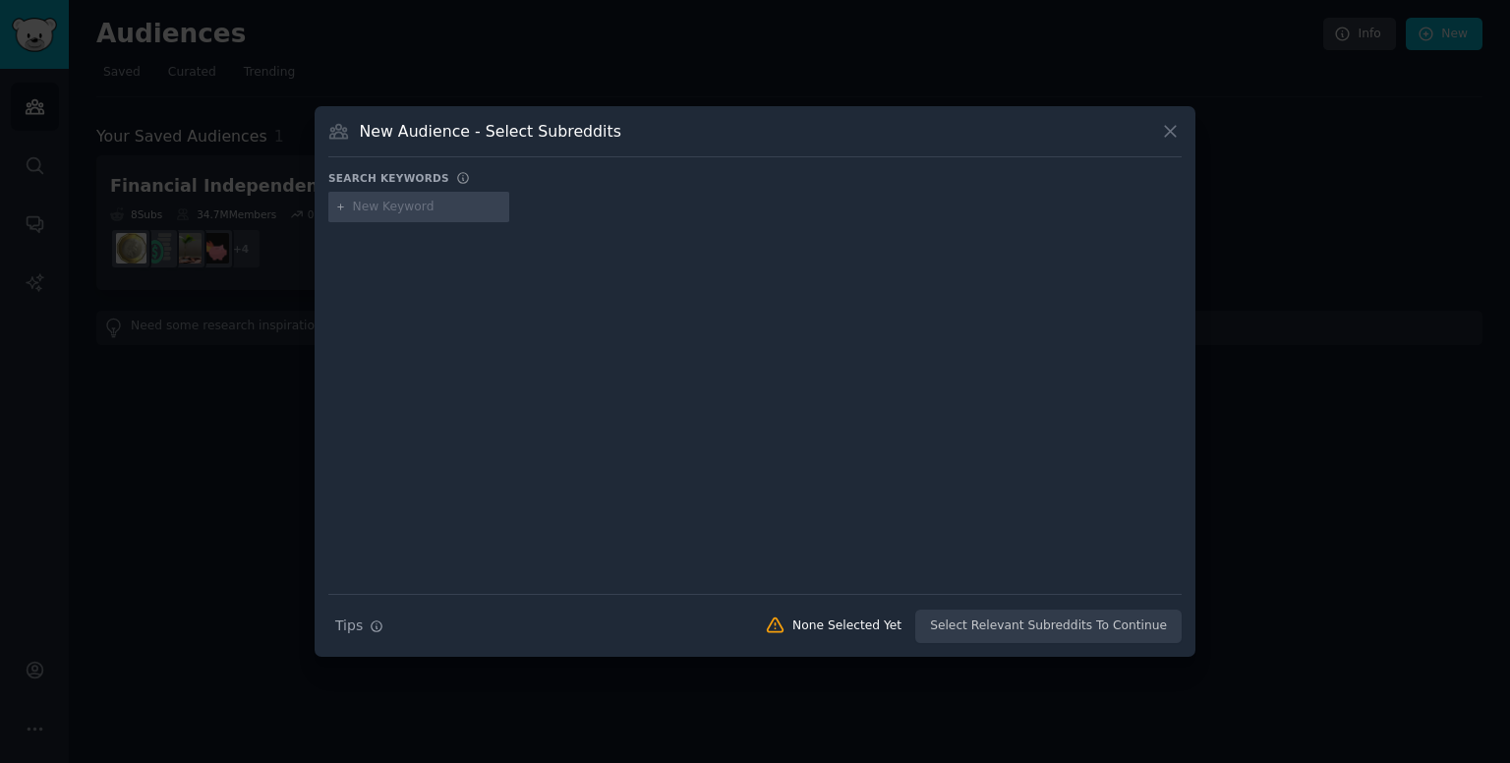
click at [377, 213] on input "text" at bounding box center [427, 208] width 149 height 18
type input "real estate india"
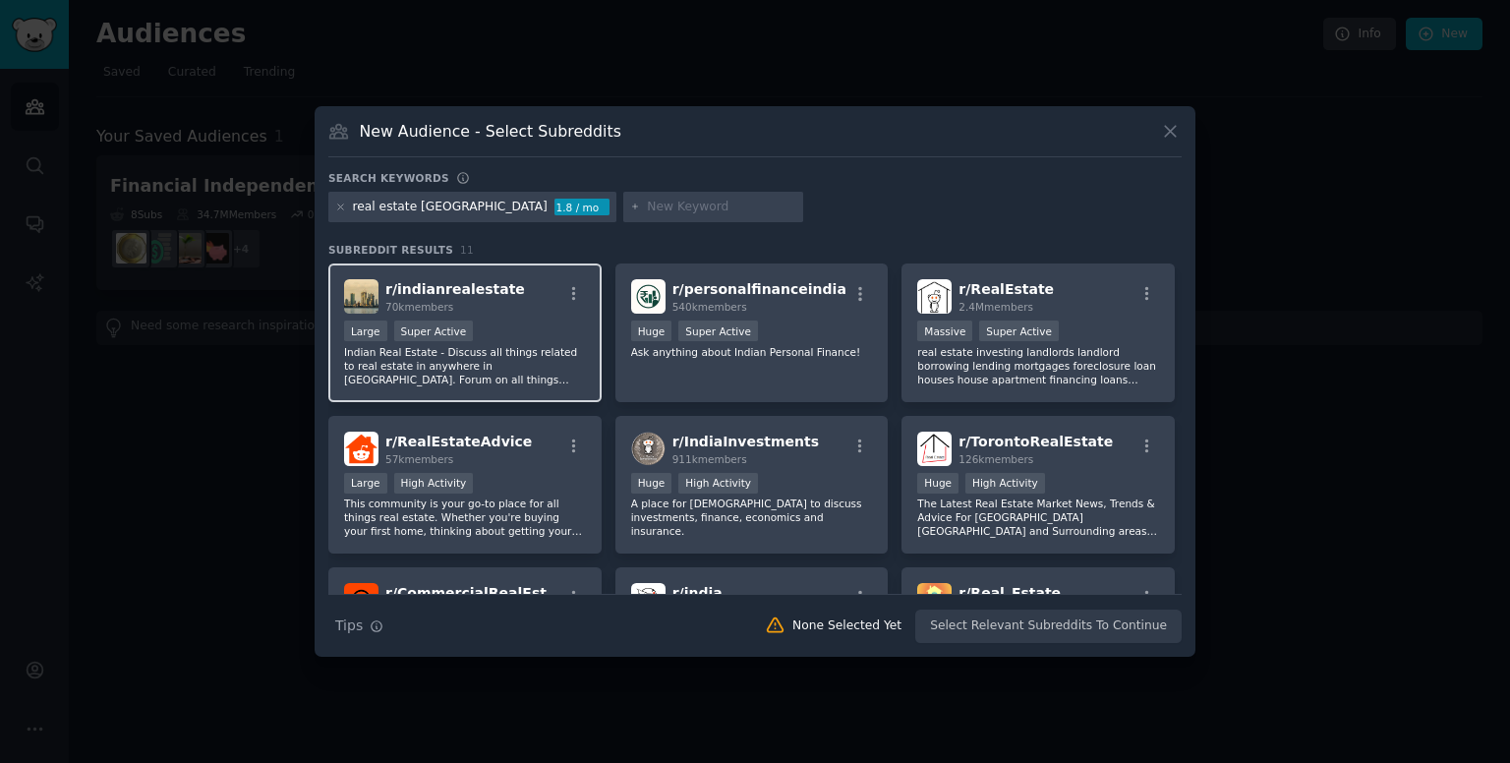
click at [479, 292] on span "r/ indianrealestate" at bounding box center [455, 289] width 140 height 16
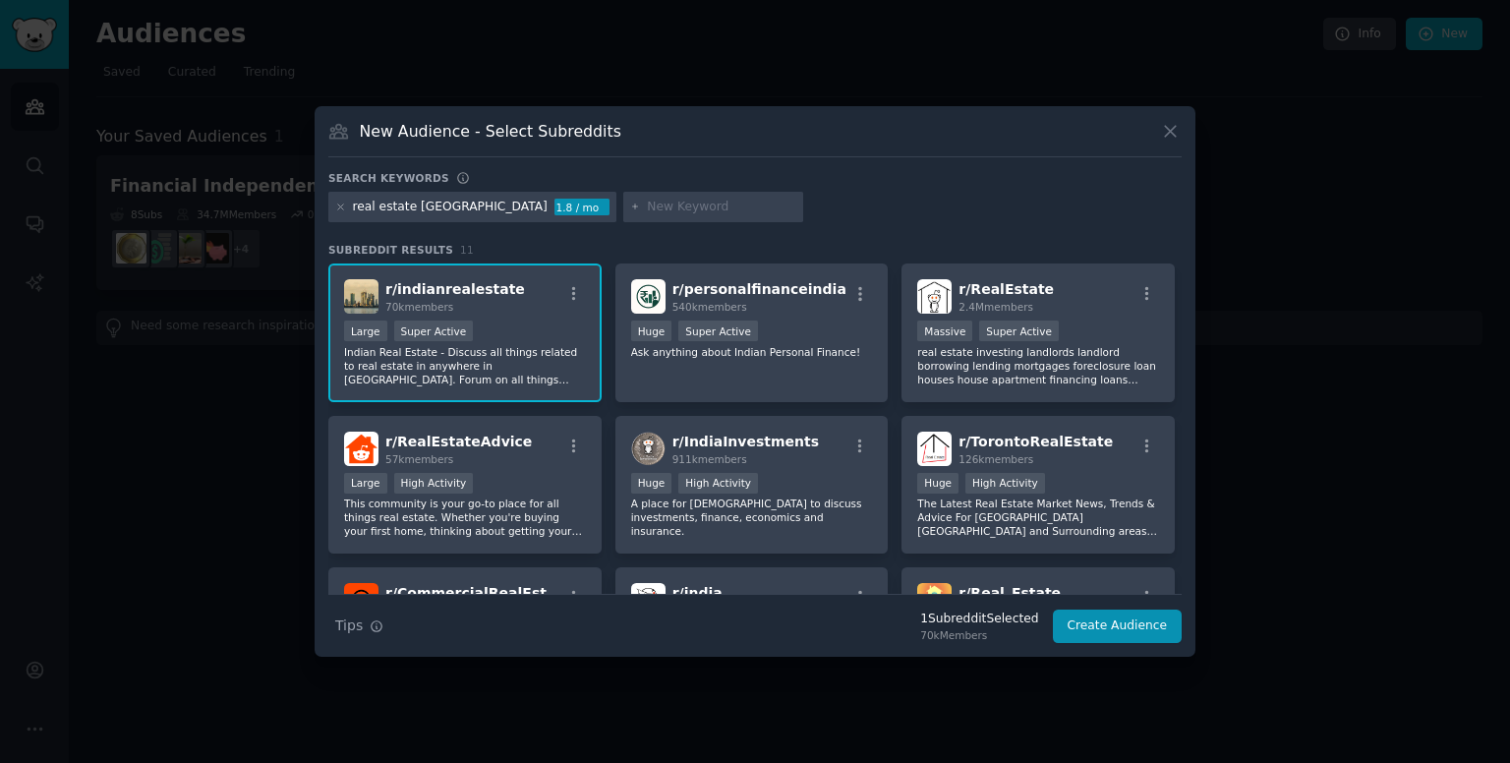
click at [647, 205] on input "text" at bounding box center [721, 208] width 149 height 18
click at [647, 209] on input "text" at bounding box center [721, 208] width 149 height 18
type input "legal india"
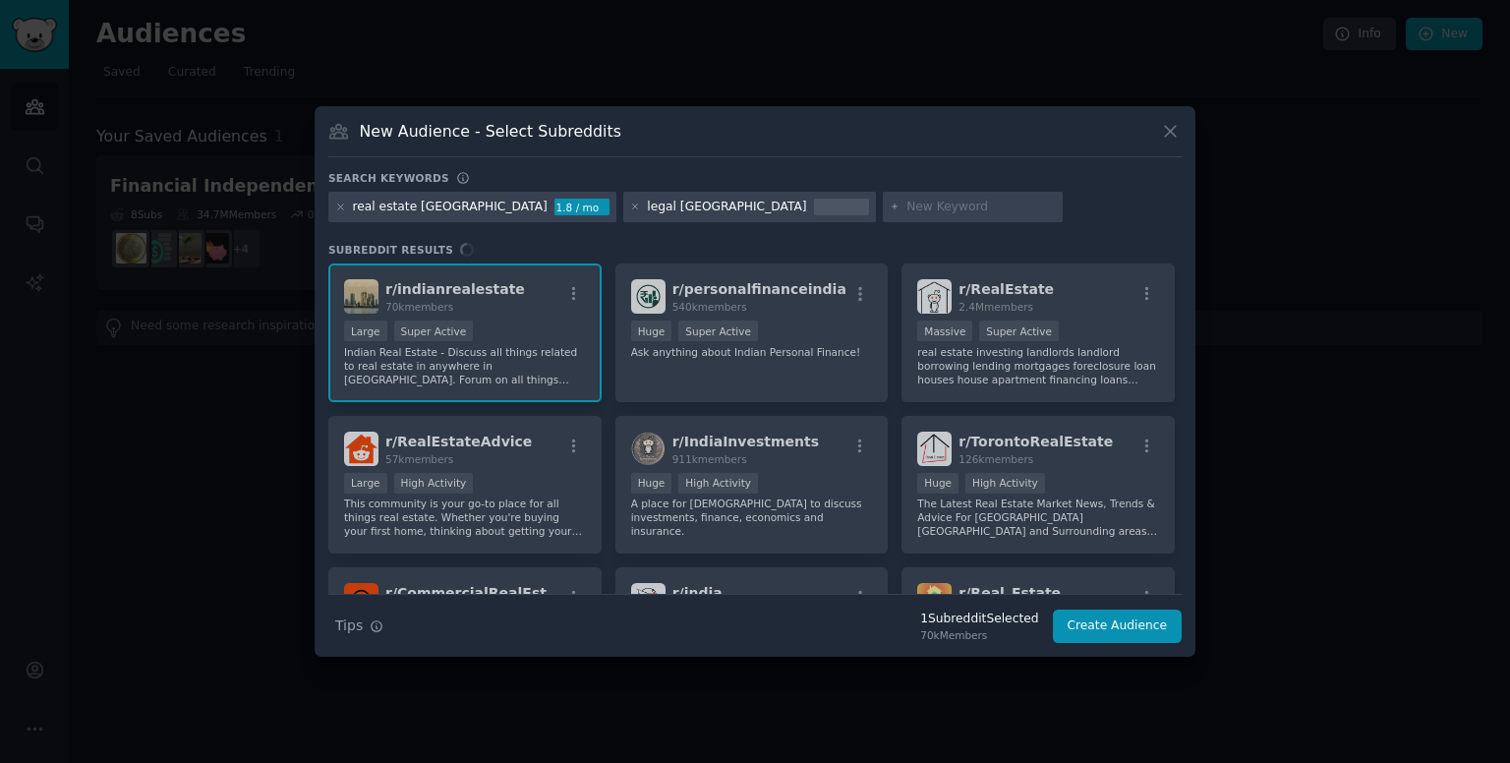
click at [647, 209] on div "legal india" at bounding box center [726, 208] width 159 height 18
click at [647, 208] on div "legal india" at bounding box center [726, 208] width 159 height 18
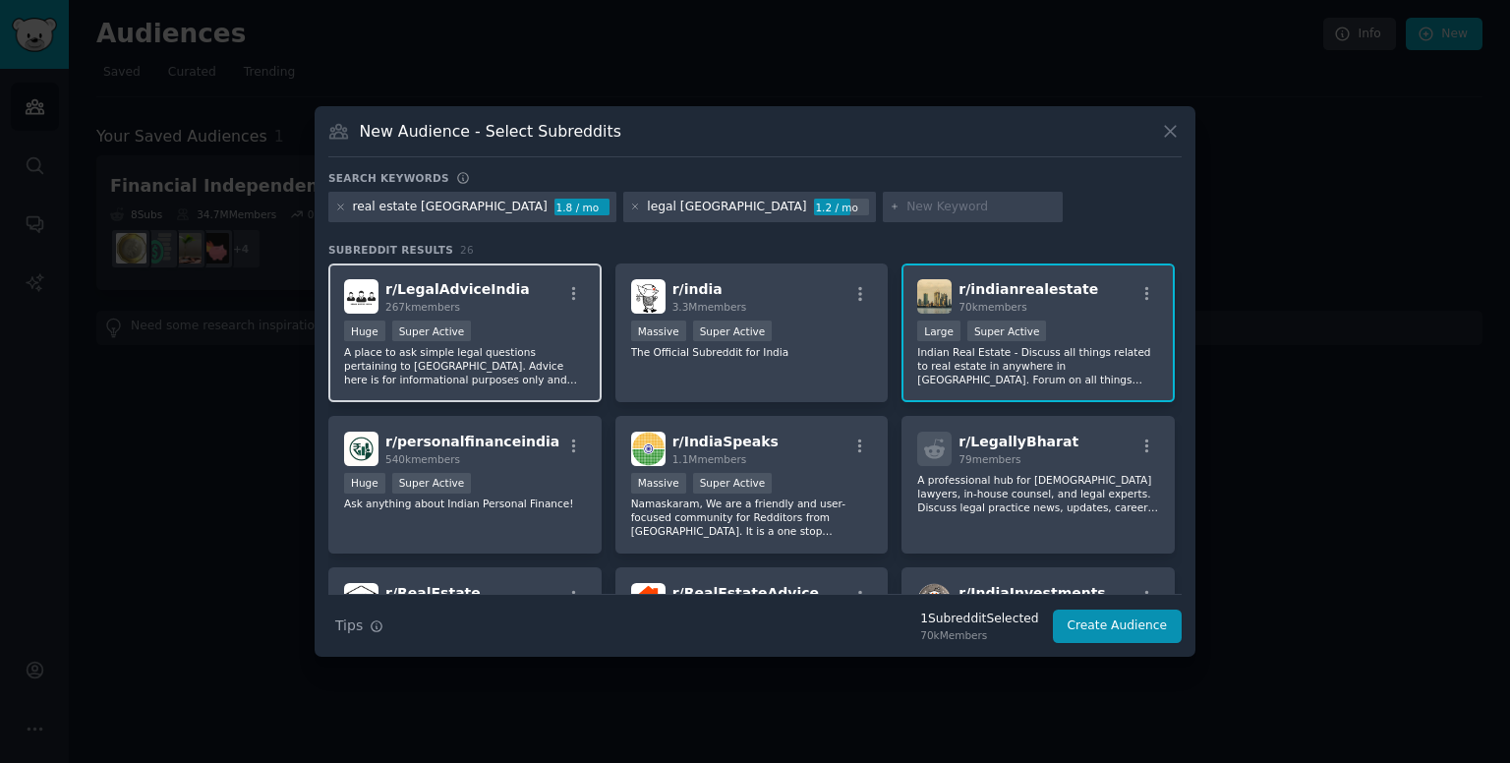
click at [484, 300] on div "267k members" at bounding box center [457, 307] width 144 height 14
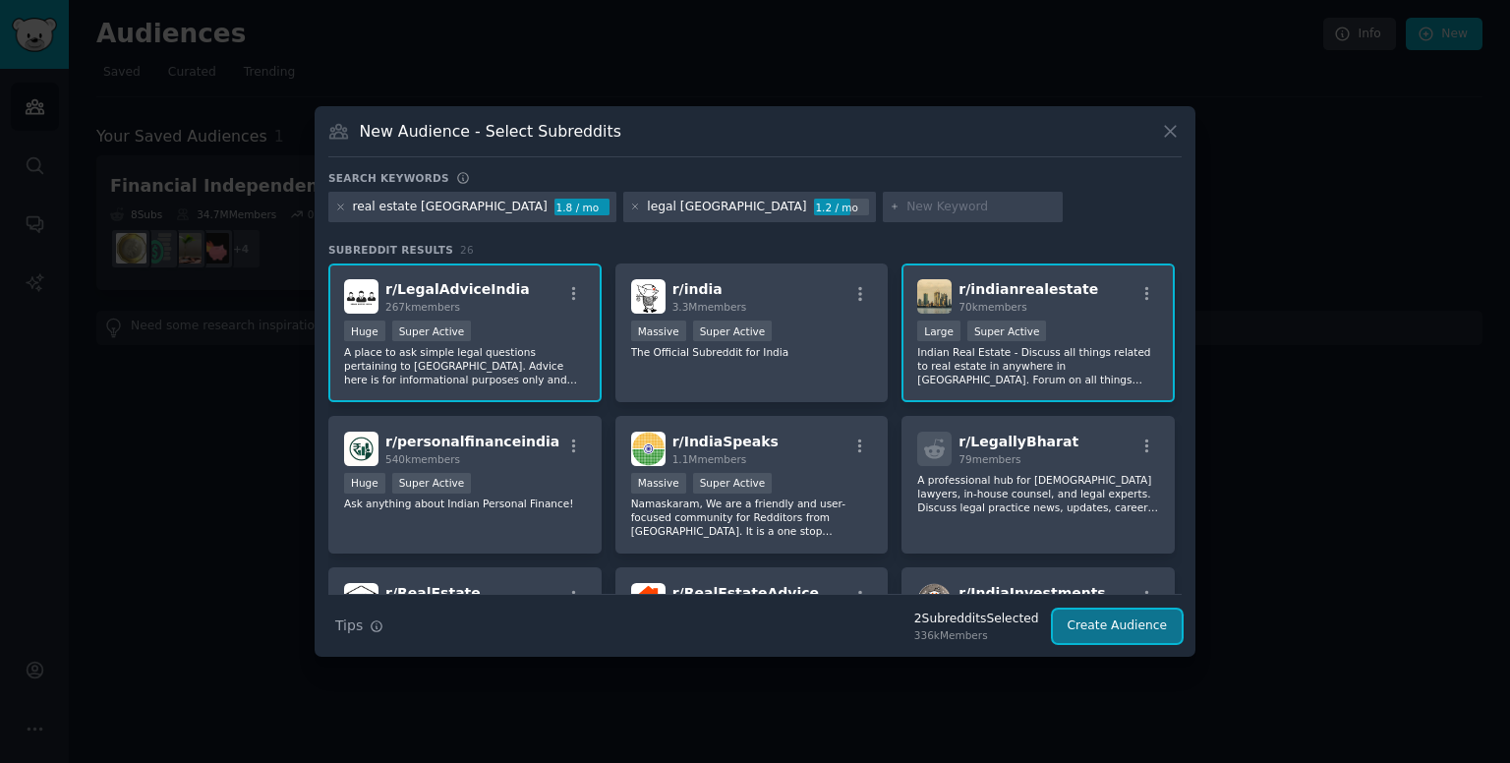
click at [1128, 625] on button "Create Audience" at bounding box center [1118, 625] width 130 height 33
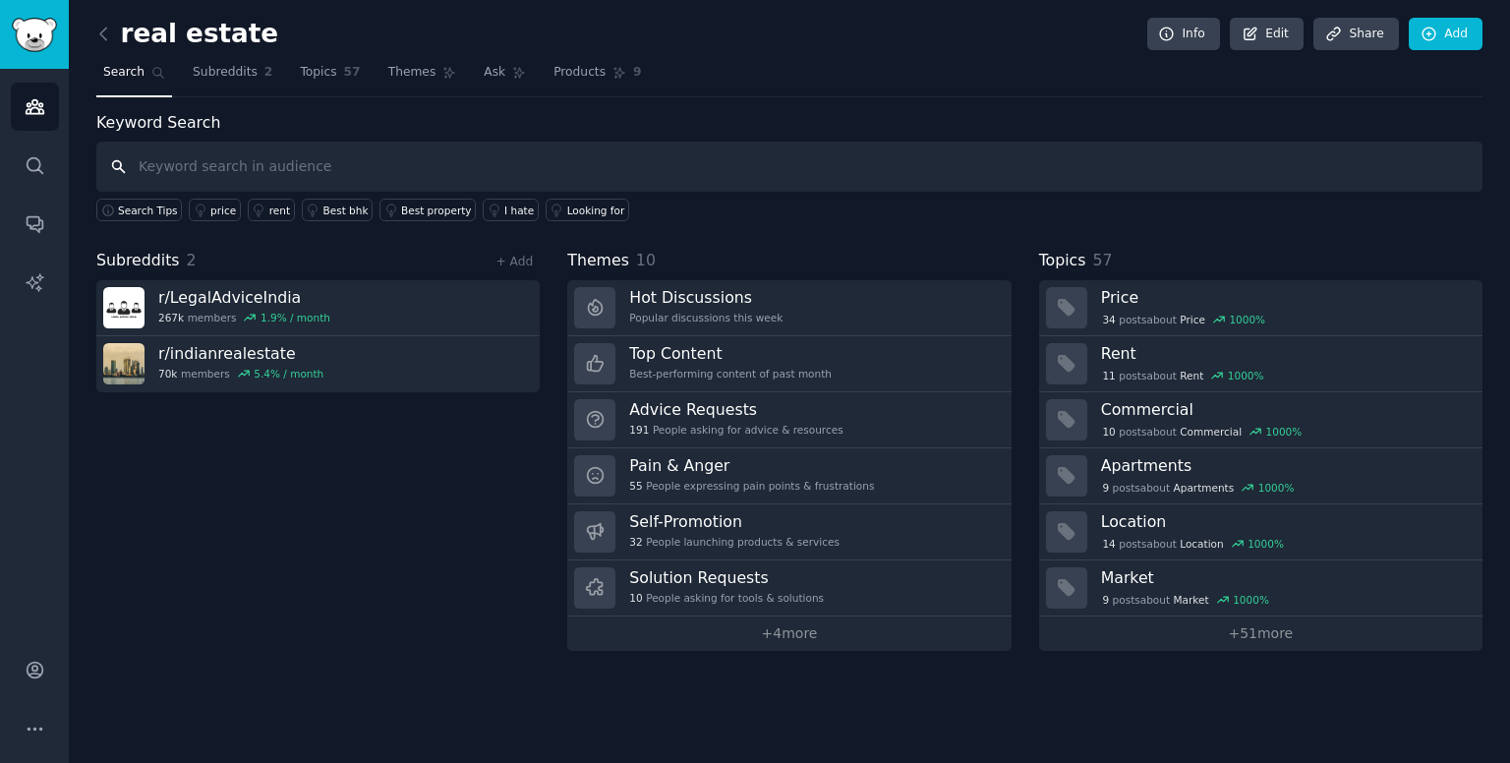
paste input "Property Fraud"
type input "Property Fraud"
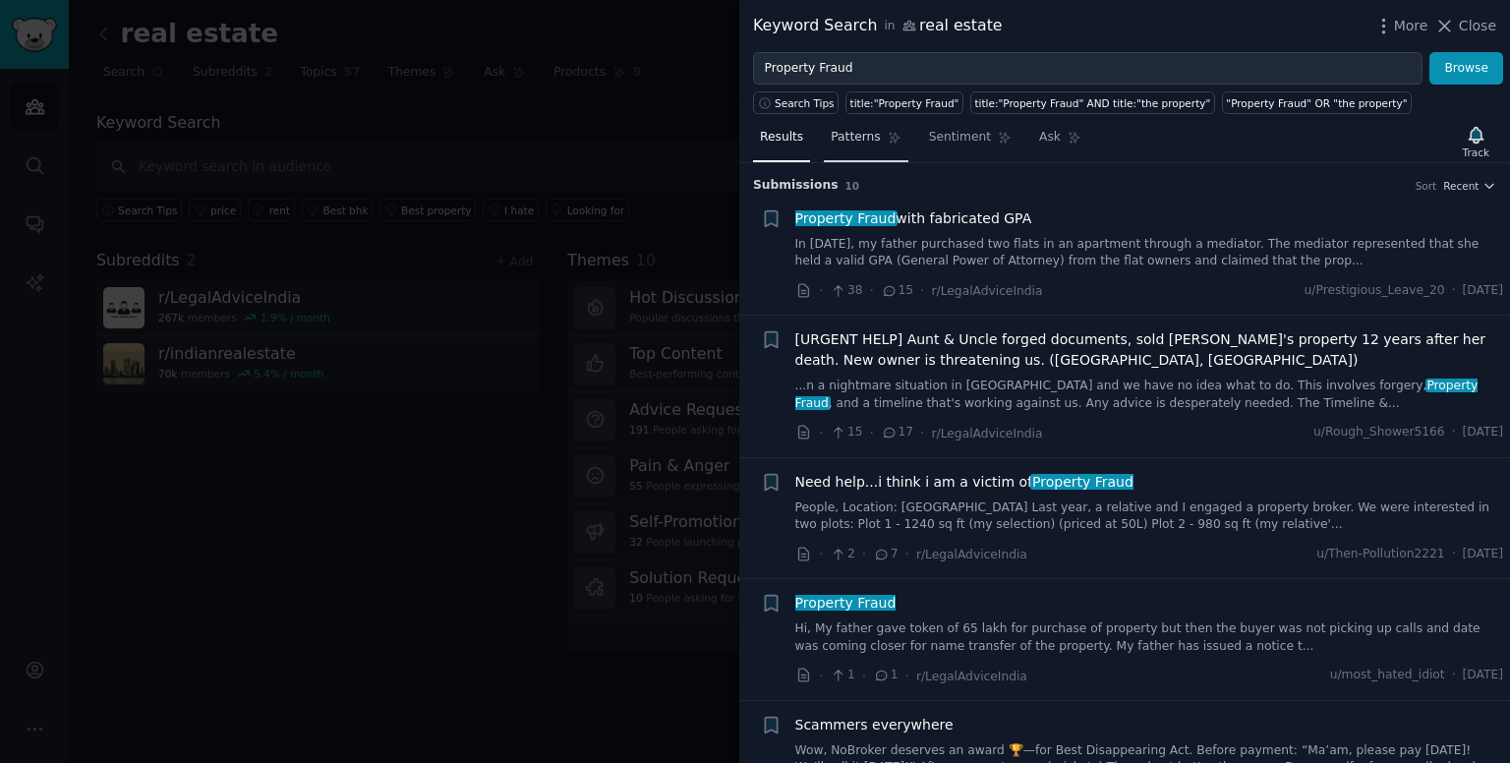
click at [868, 146] on link "Patterns" at bounding box center [866, 142] width 84 height 40
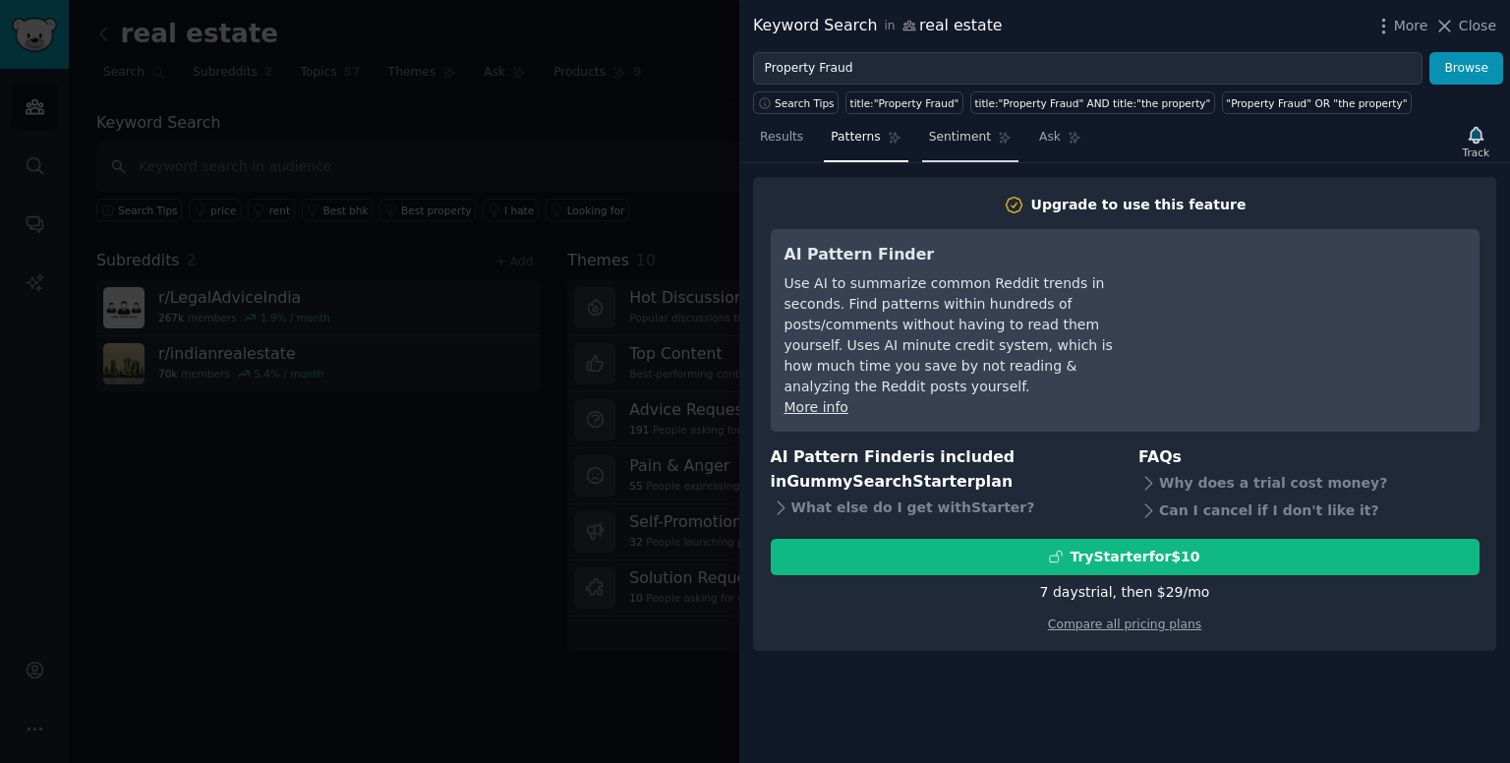
click at [930, 136] on span "Sentiment" at bounding box center [960, 138] width 62 height 18
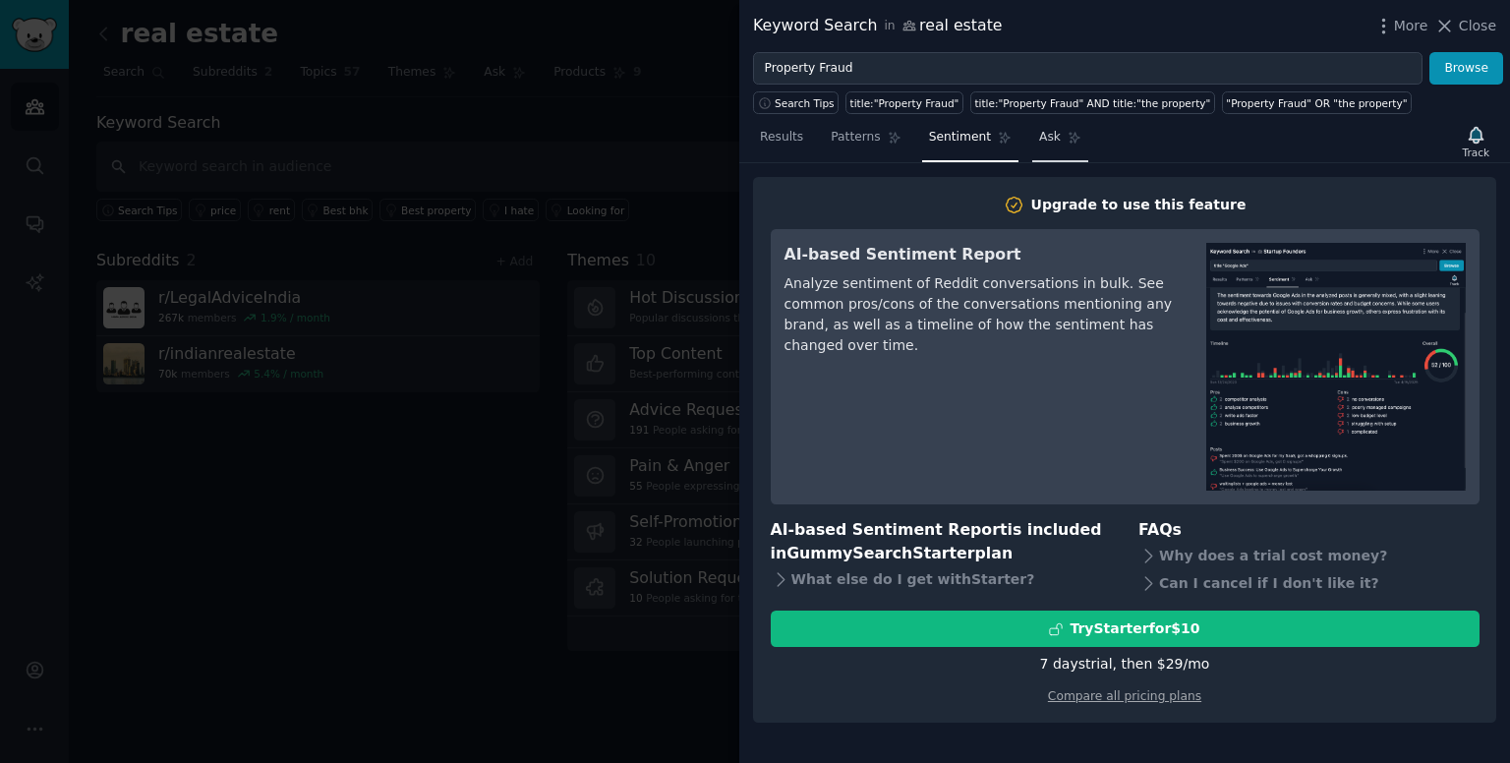
click at [1039, 141] on span "Ask" at bounding box center [1050, 138] width 22 height 18
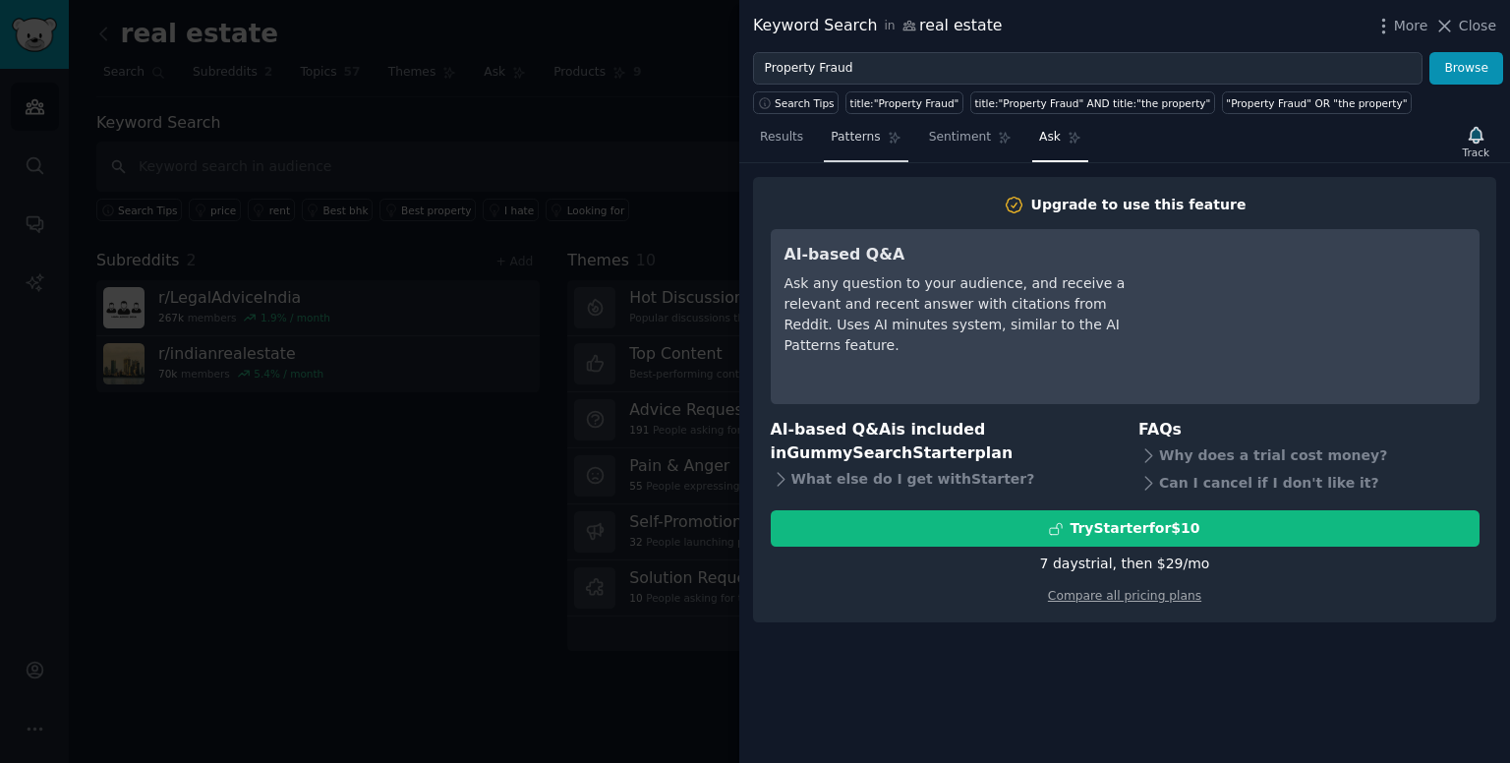
click at [896, 135] on link "Patterns" at bounding box center [866, 142] width 84 height 40
